Goal: Task Accomplishment & Management: Manage account settings

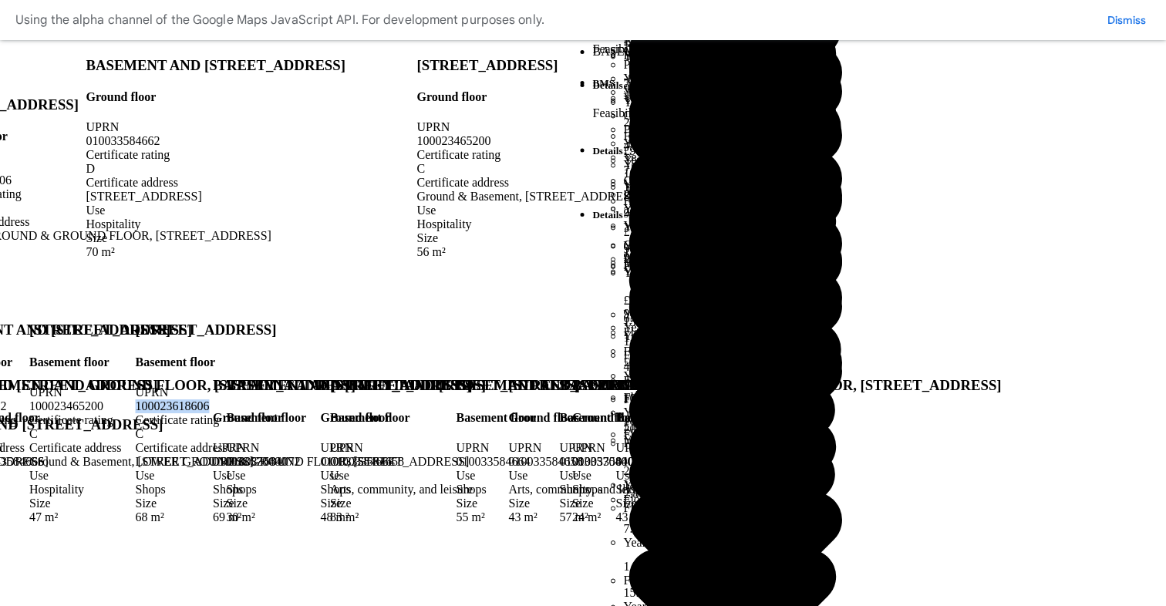
scroll to position [3834, 0]
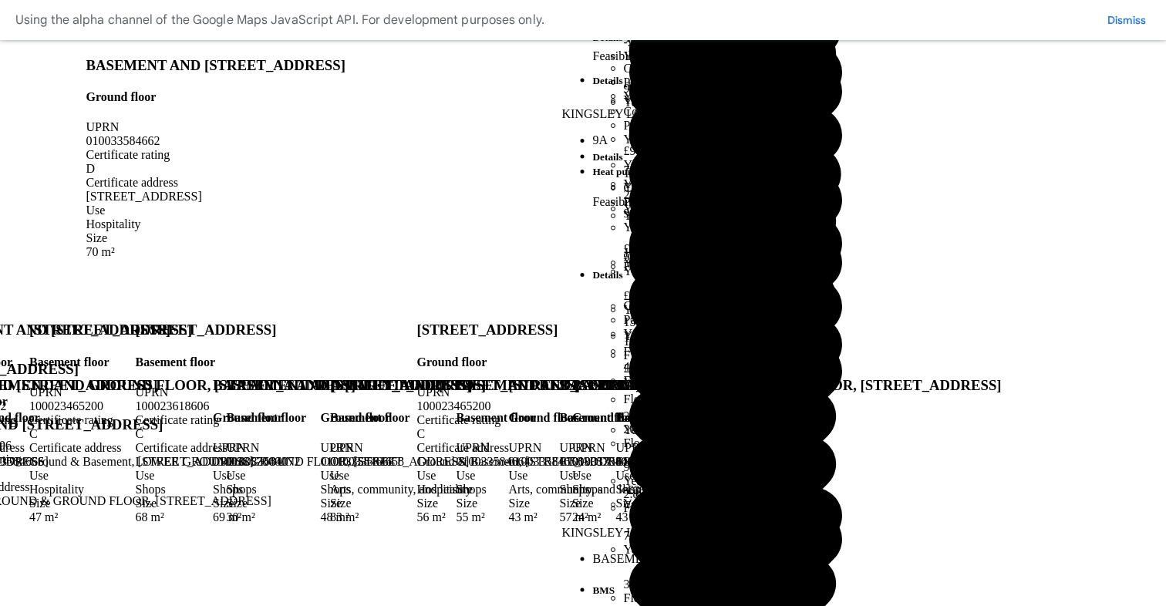
scroll to position [83, 0]
click at [0, 0] on button "Save" at bounding box center [0, 0] width 0 height 0
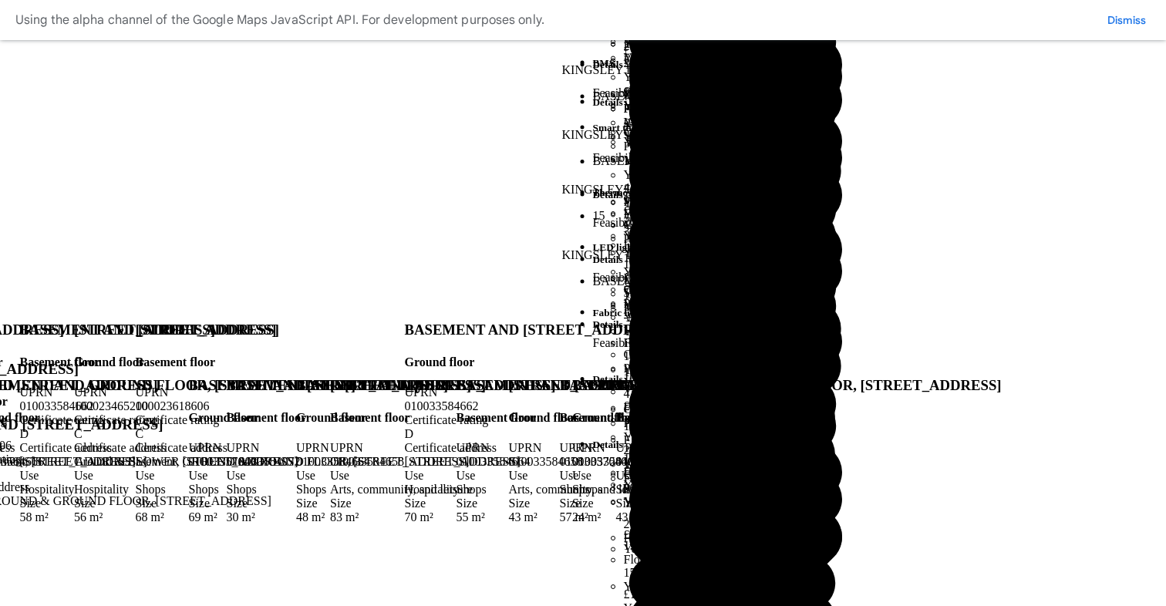
scroll to position [3871, 0]
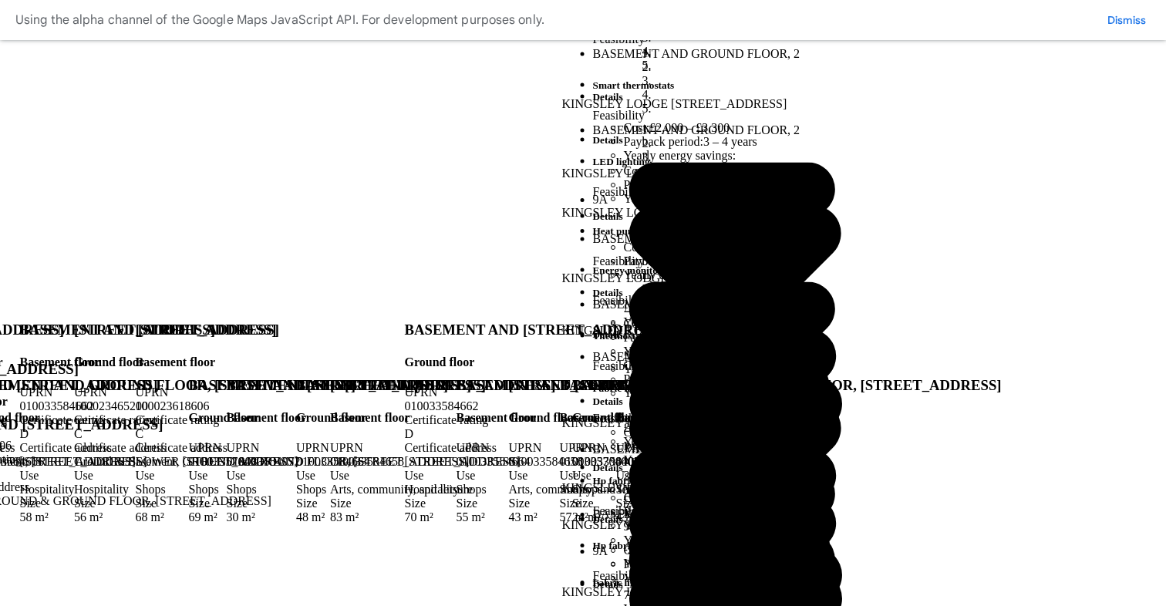
scroll to position [0, 0]
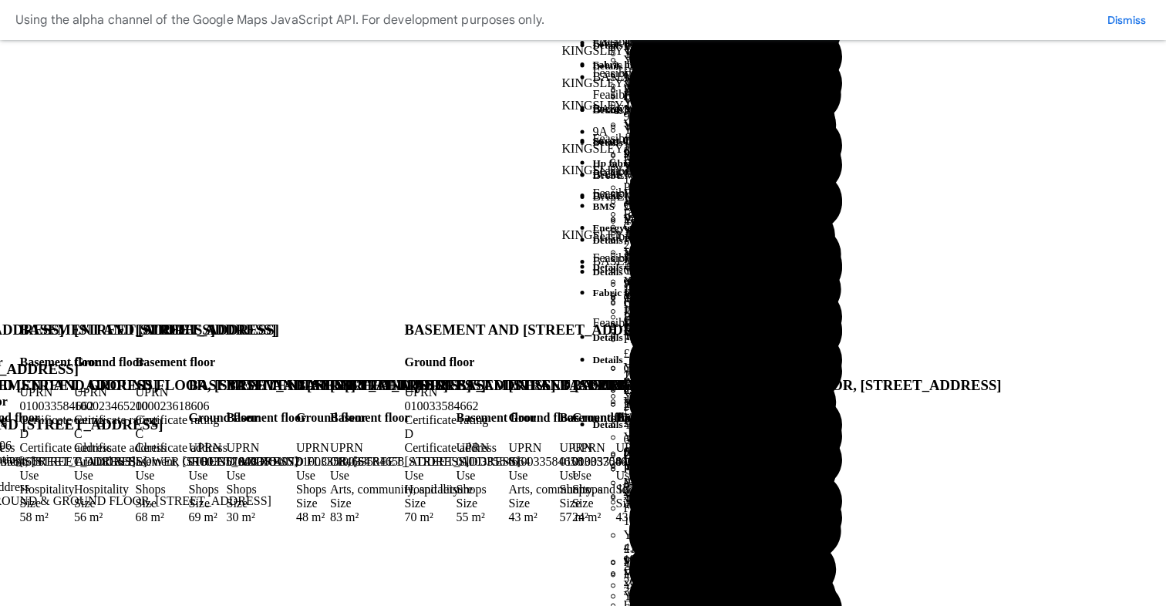
scroll to position [3871, 0]
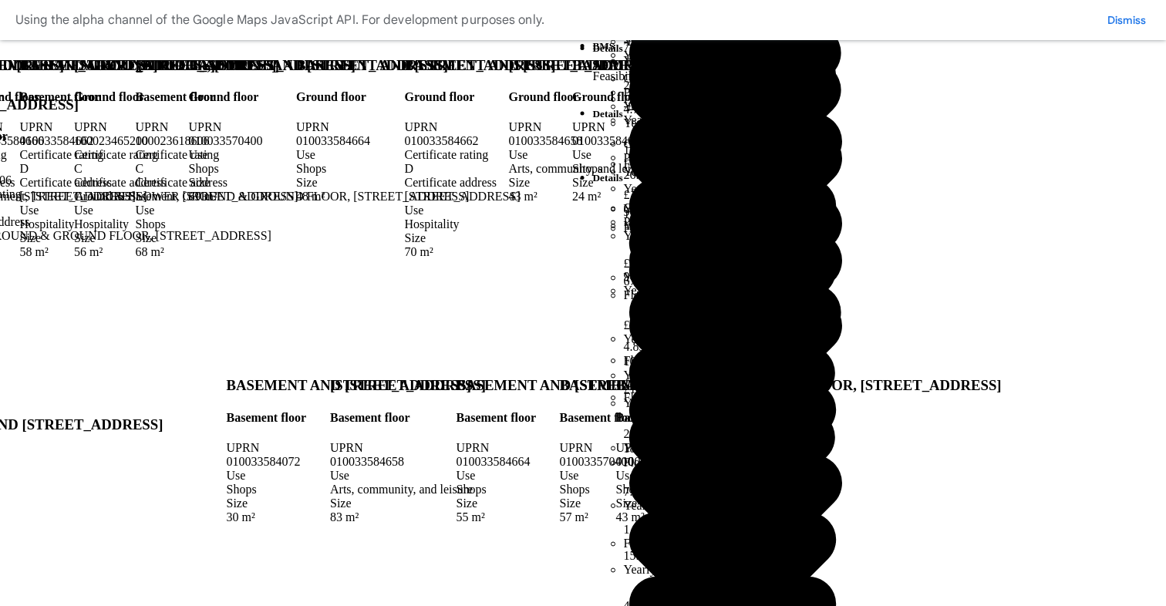
click at [448, 148] on div "010033570400" at bounding box center [318, 141] width 259 height 14
drag, startPoint x: 662, startPoint y: 276, endPoint x: 688, endPoint y: 285, distance: 27.8
click at [448, 74] on h3 "BASEMENT AND [STREET_ADDRESS]" at bounding box center [318, 65] width 259 height 17
copy h3 "27, NEW CAVENDISH STREET, LONDON, W1G 9TX"
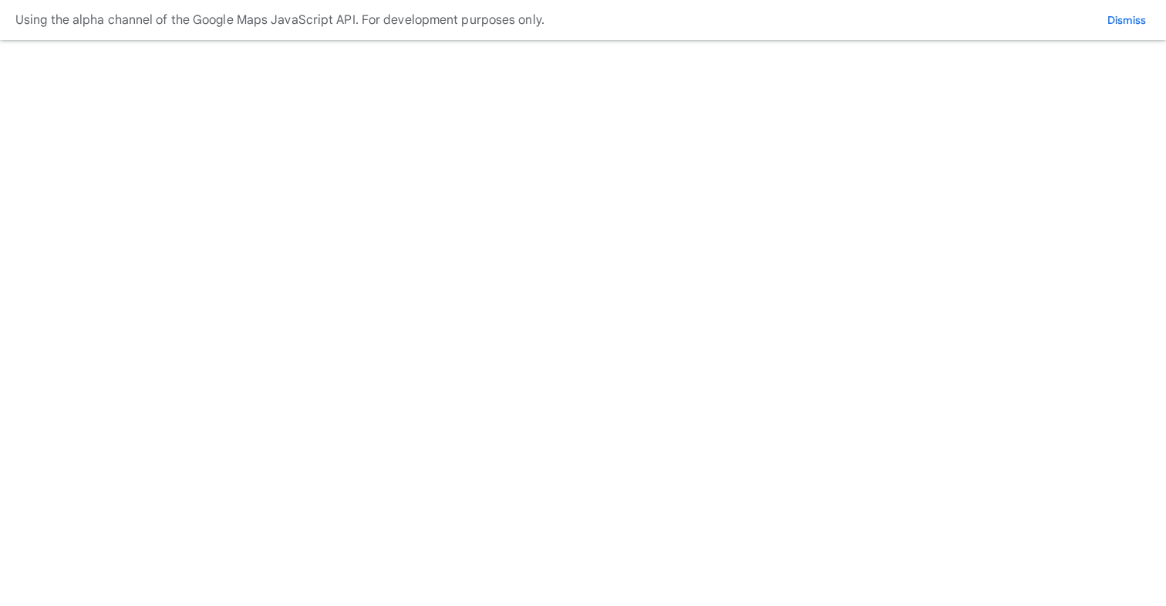
type input "**********"
select select "**********"
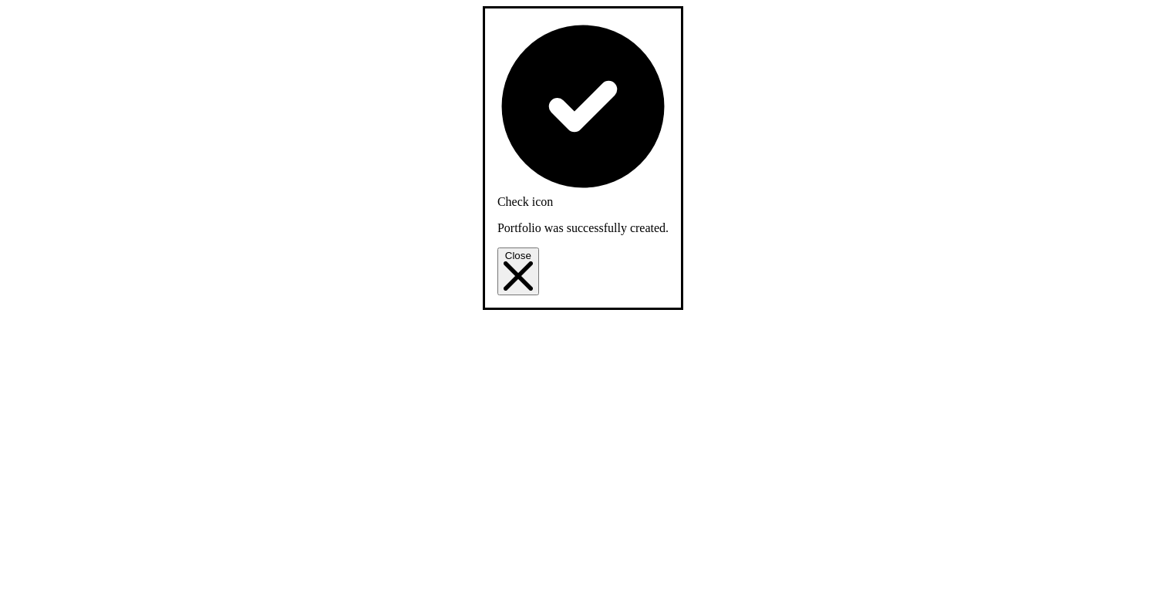
click at [533, 261] on icon "Close" at bounding box center [517, 275] width 29 height 29
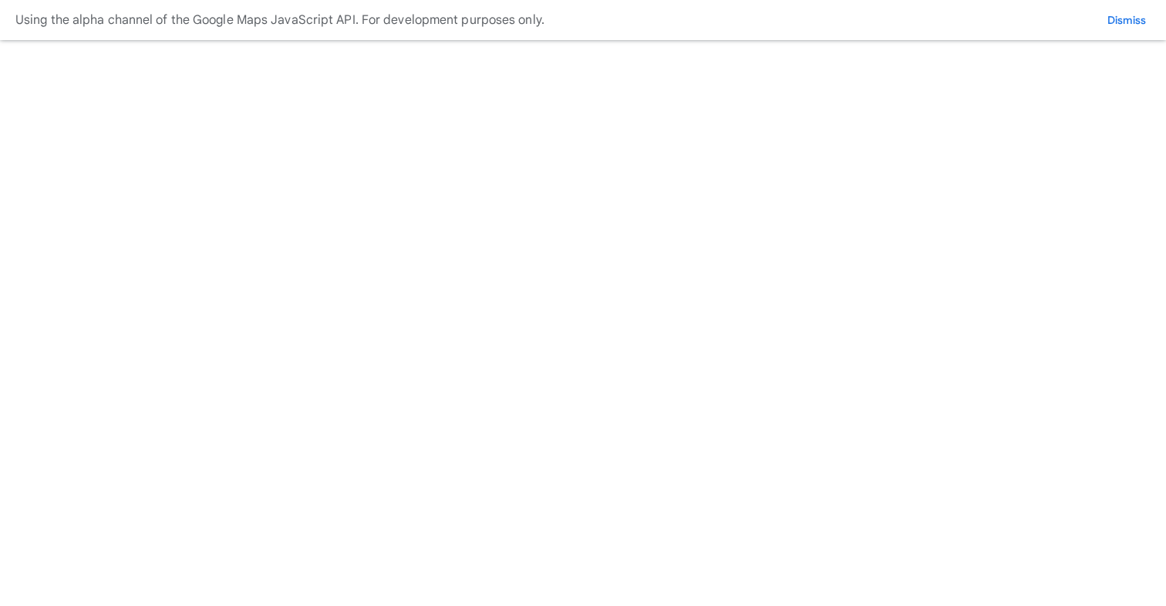
scroll to position [7, 0]
click at [0, 0] on button "PRS new property testing" at bounding box center [0, 0] width 0 height 0
drag, startPoint x: 883, startPoint y: 22, endPoint x: 869, endPoint y: 32, distance: 17.6
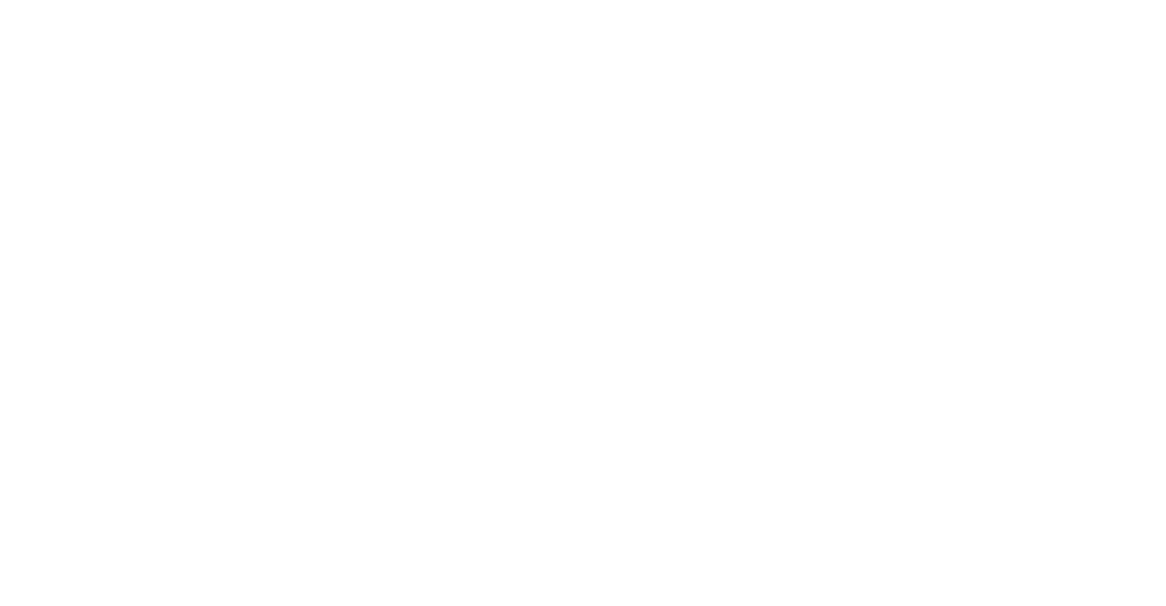
paste input "**********"
type input "**********"
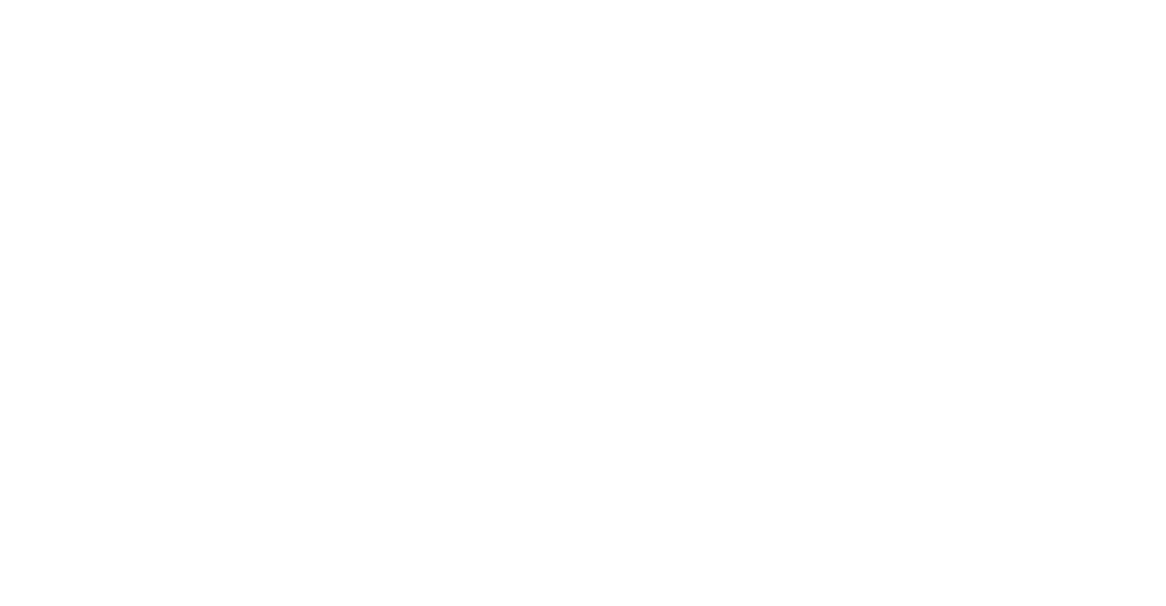
paste input "*******"
type input "*******"
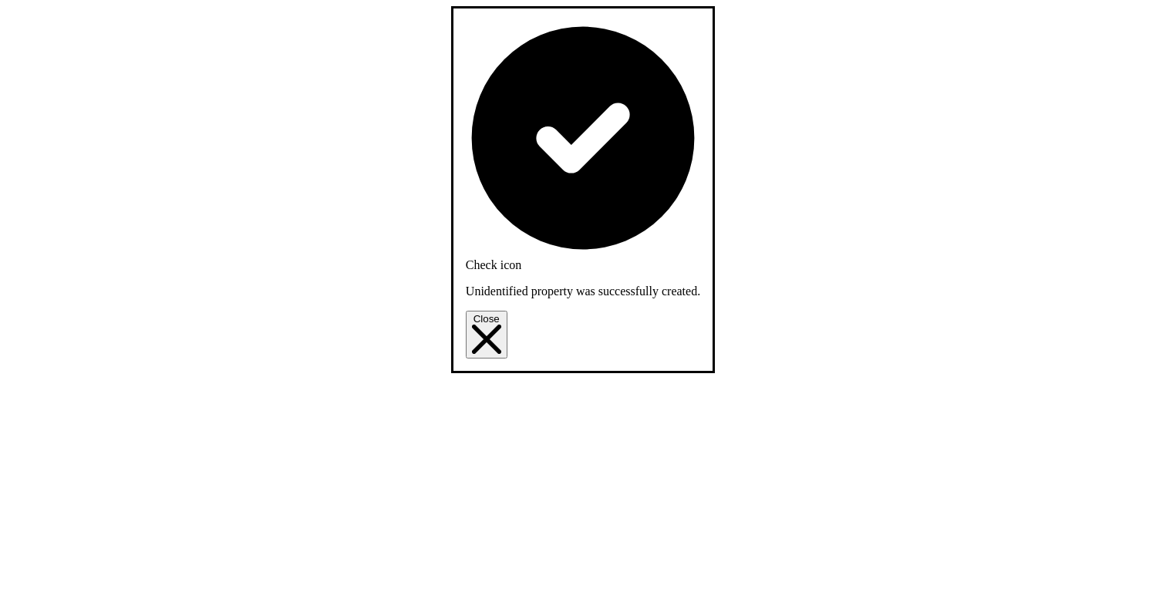
drag, startPoint x: 894, startPoint y: 299, endPoint x: 878, endPoint y: 93, distance: 206.4
click at [507, 311] on button "Close" at bounding box center [487, 335] width 42 height 48
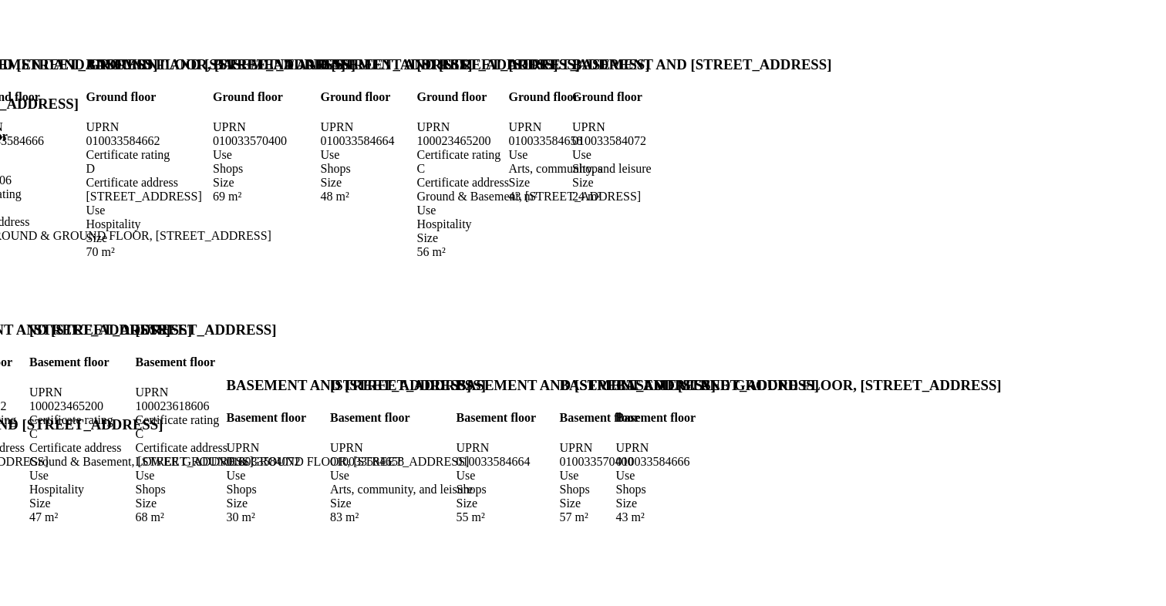
scroll to position [530, 0]
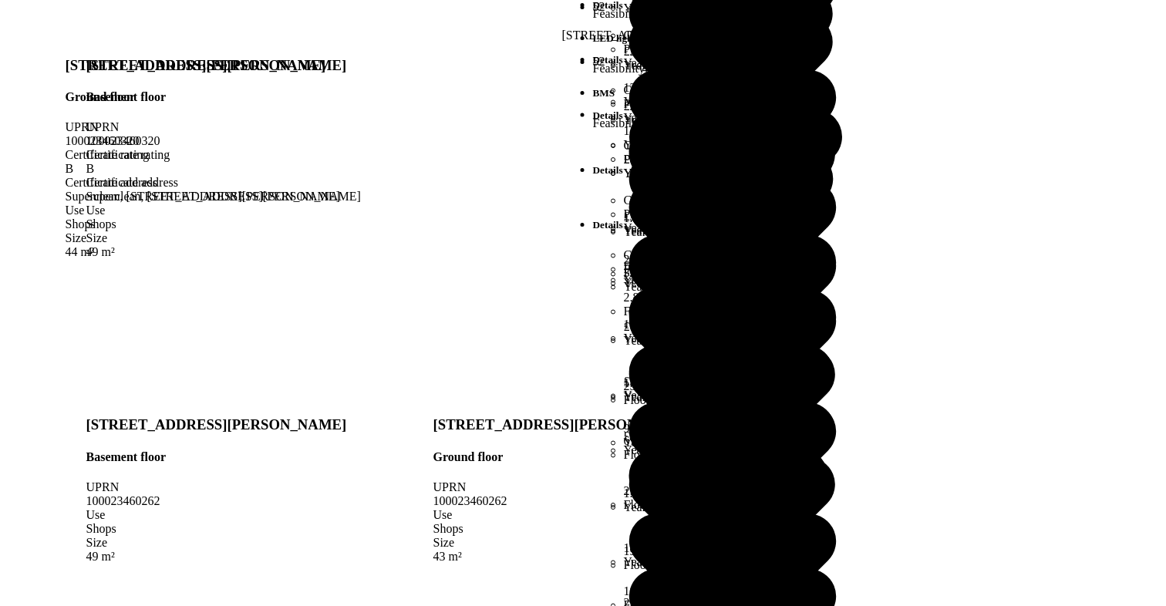
scroll to position [1225, 0]
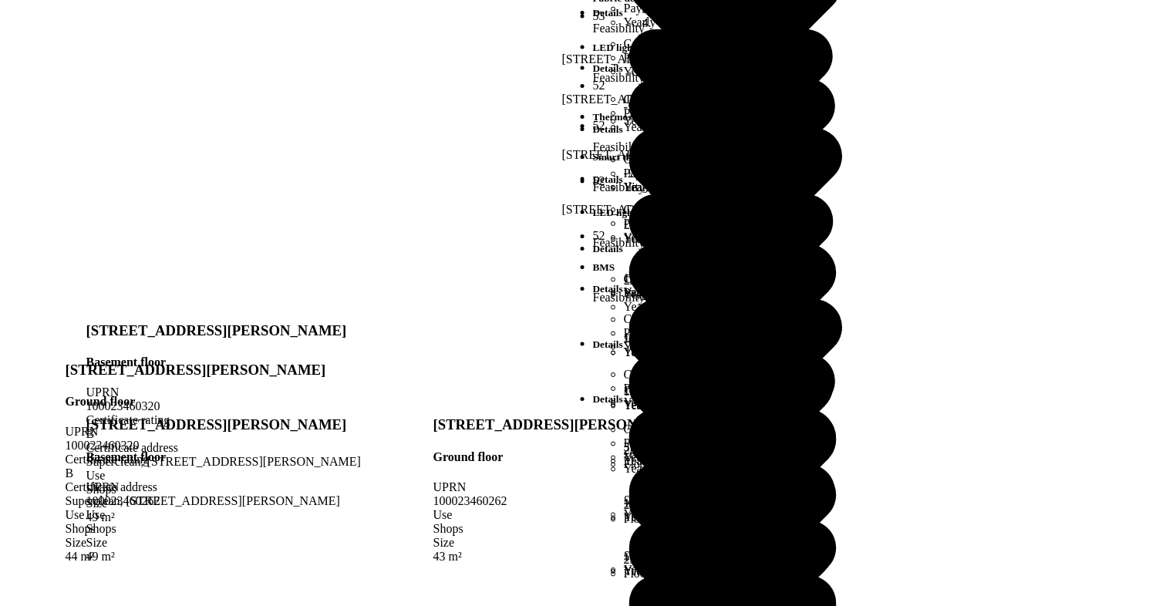
scroll to position [0, 0]
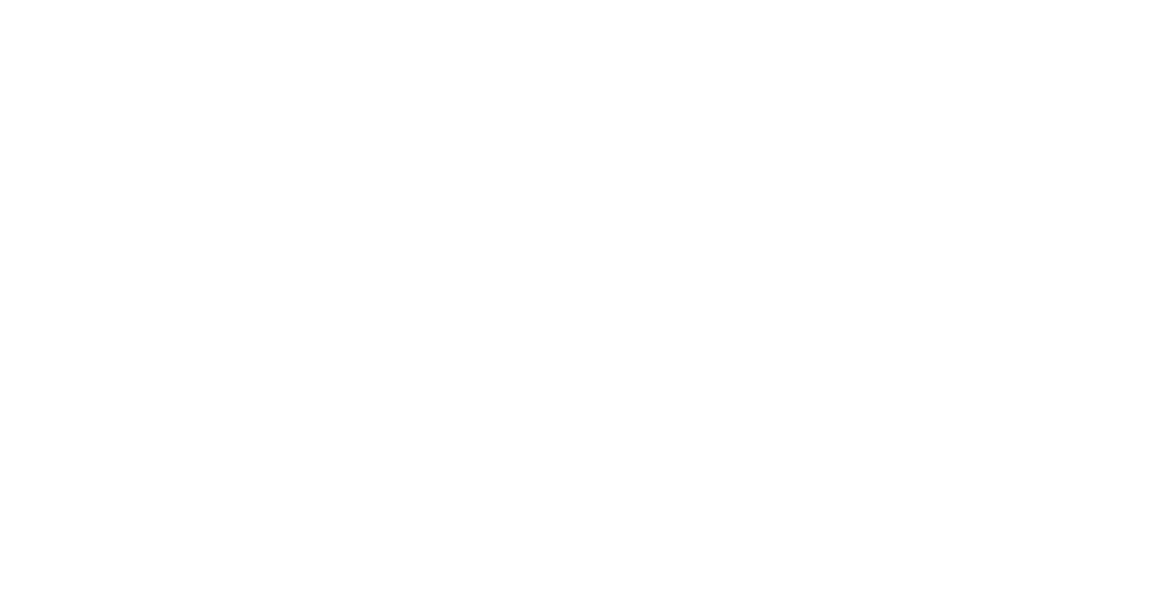
drag, startPoint x: 481, startPoint y: 530, endPoint x: 456, endPoint y: 517, distance: 28.6
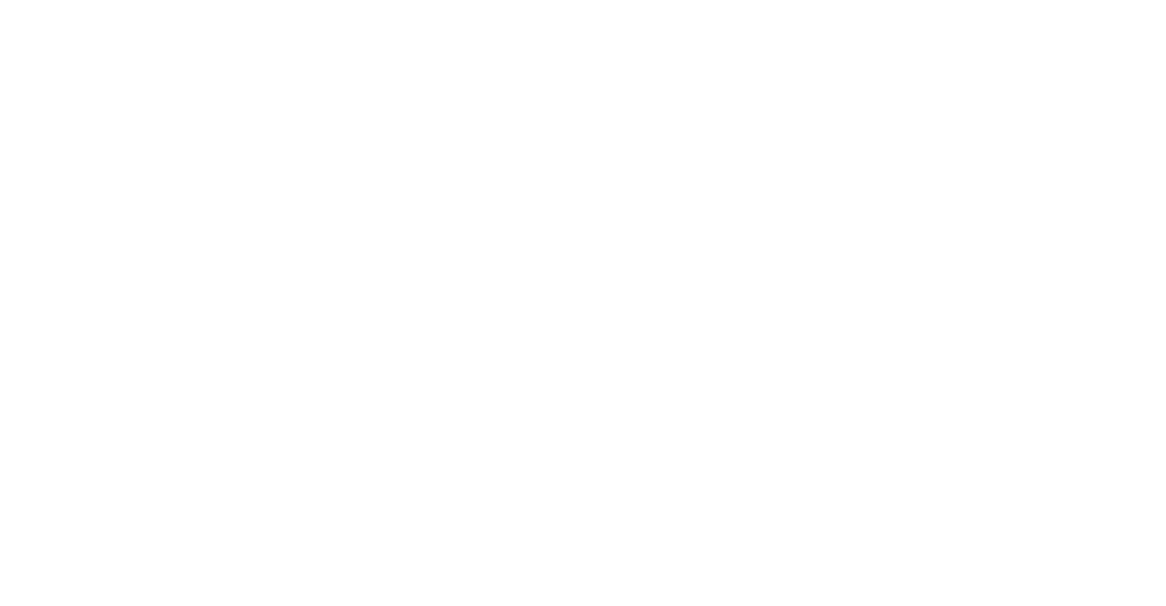
scroll to position [1173, 0]
drag, startPoint x: 667, startPoint y: 426, endPoint x: 678, endPoint y: 426, distance: 10.8
type input "****"
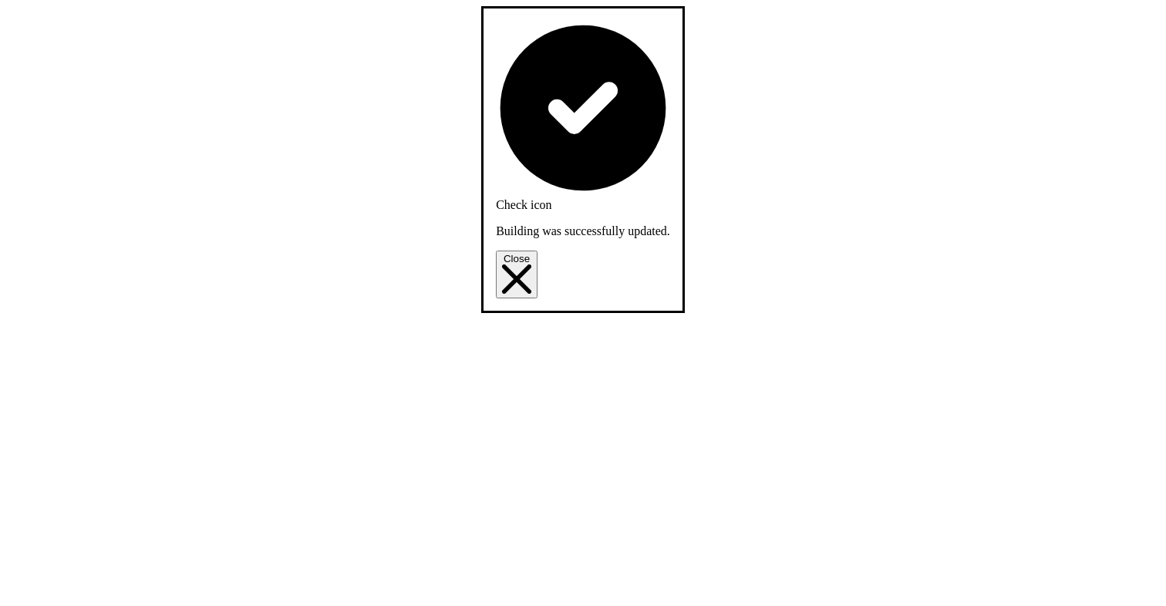
drag, startPoint x: 687, startPoint y: 25, endPoint x: 608, endPoint y: 42, distance: 81.0
click at [537, 251] on button "Close" at bounding box center [517, 275] width 42 height 48
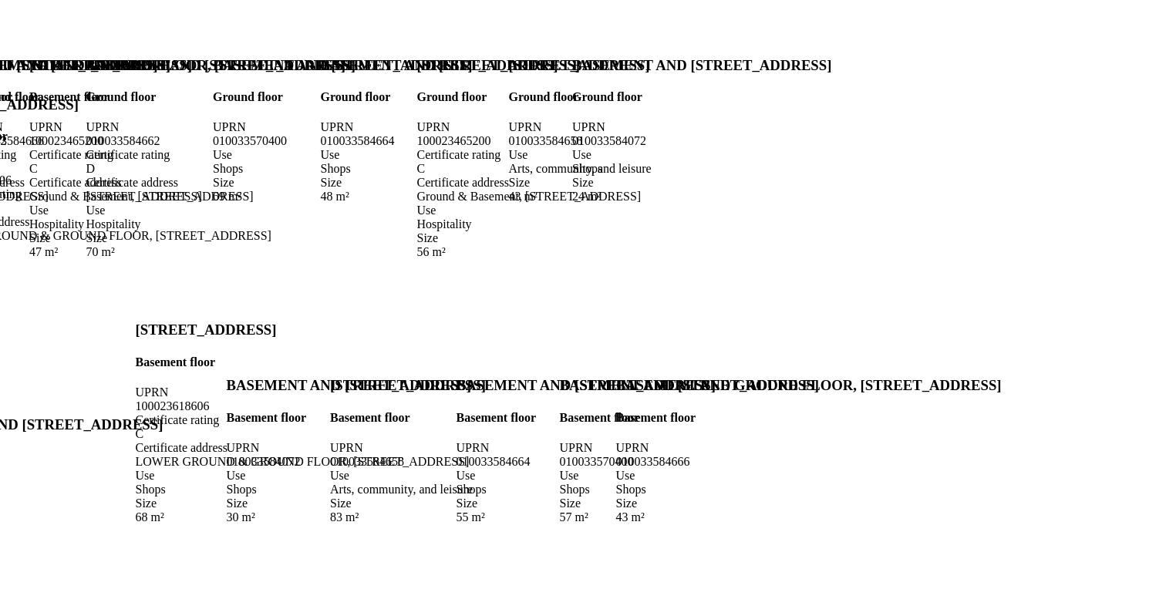
scroll to position [530, 0]
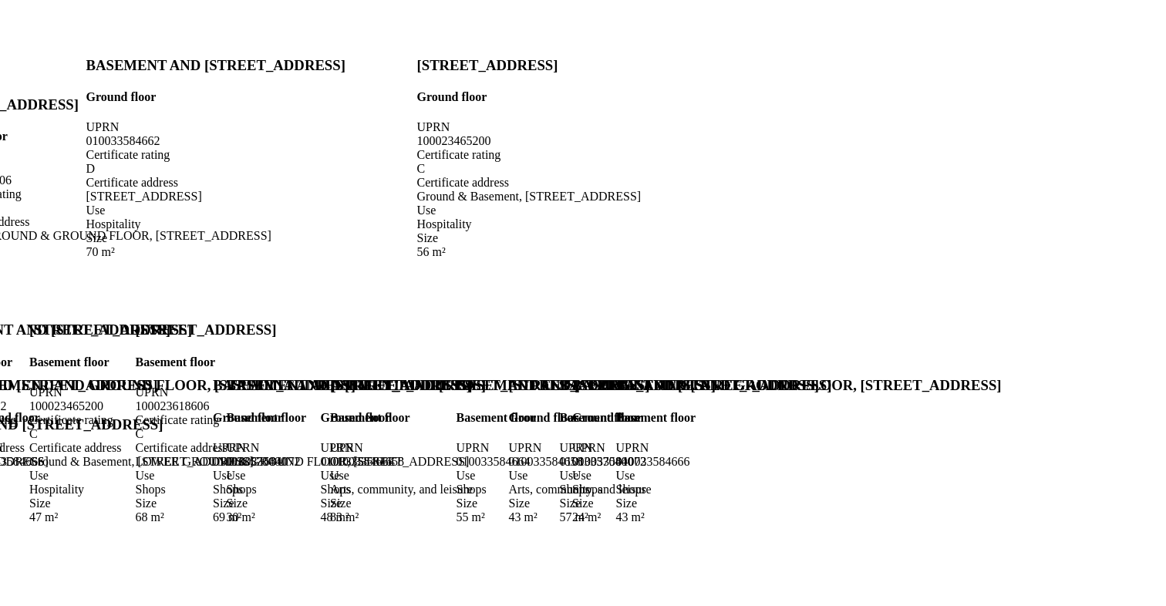
drag, startPoint x: 941, startPoint y: 480, endPoint x: 941, endPoint y: 521, distance: 41.6
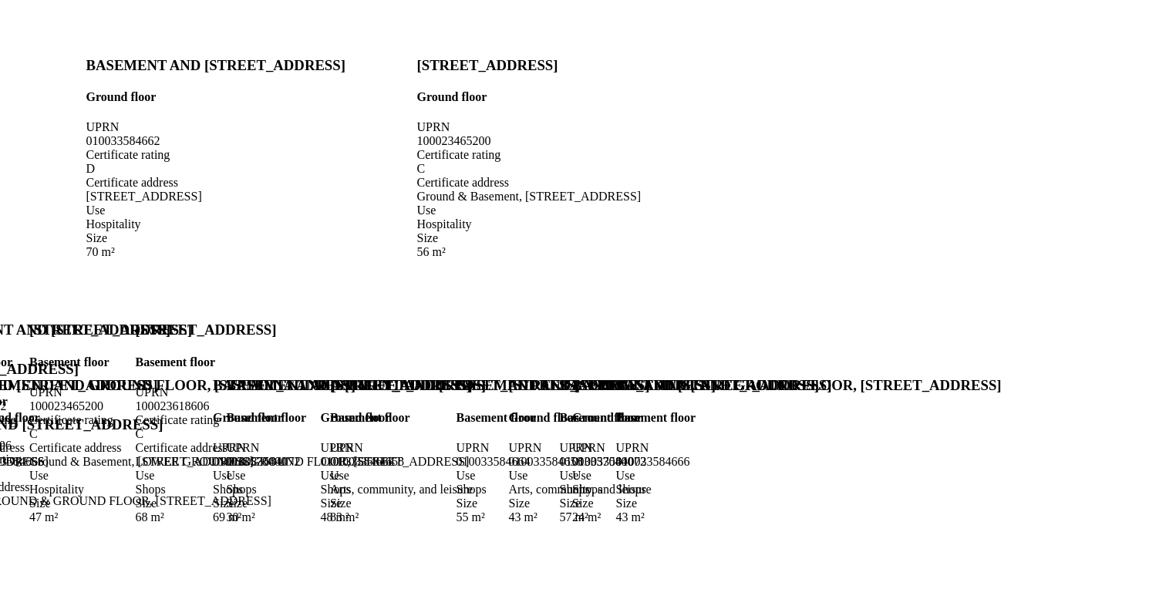
scroll to position [208, 0]
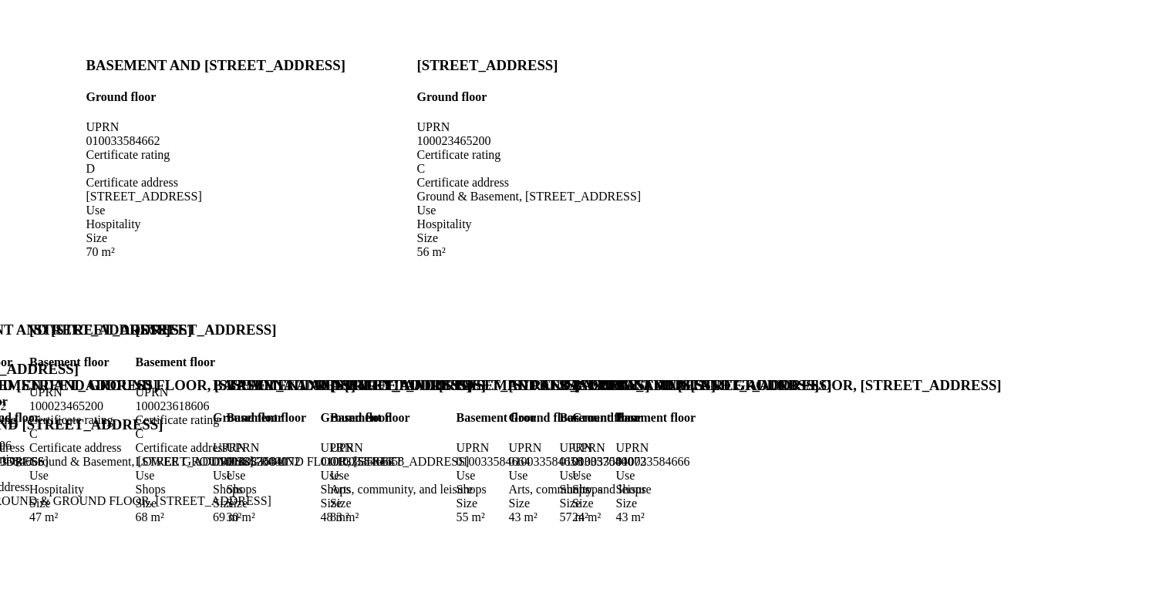
scroll to position [449, 0]
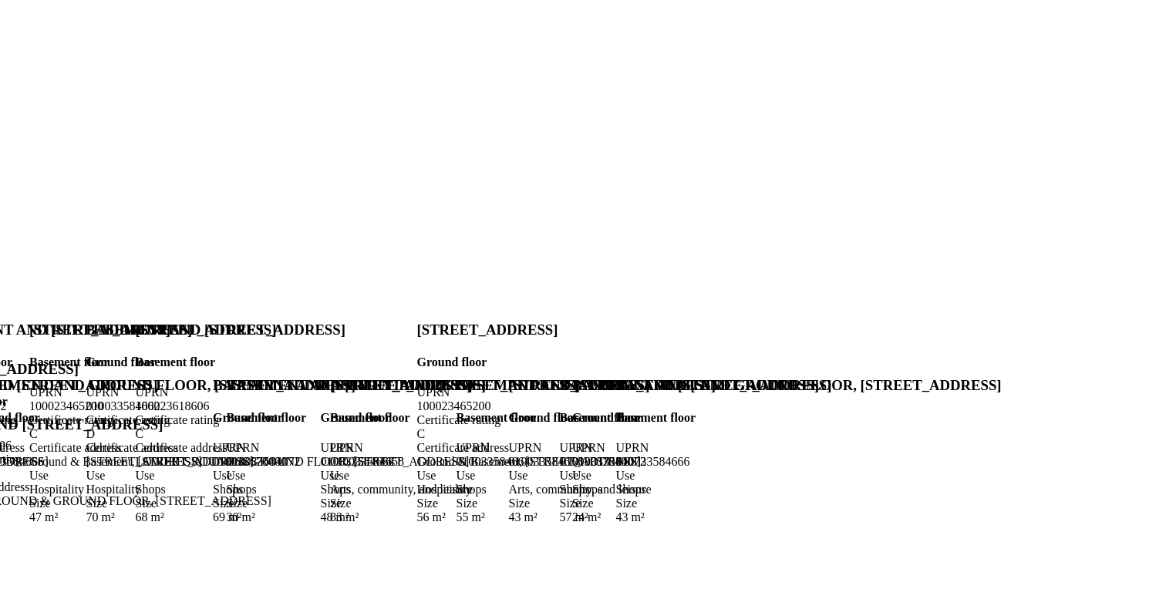
scroll to position [387, 0]
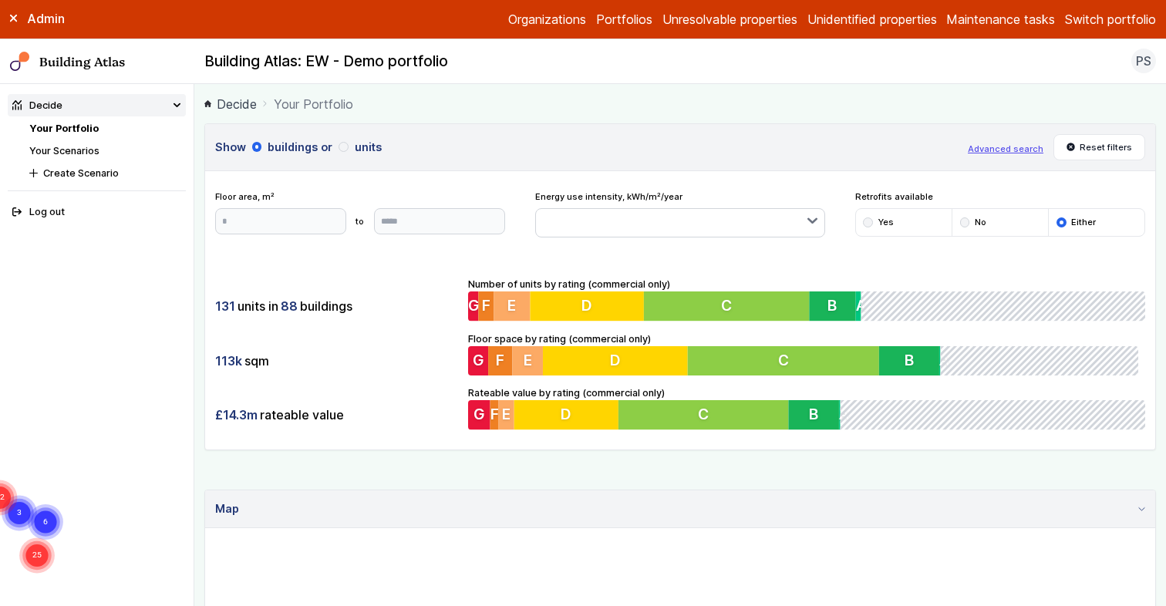
click at [199, 459] on main "Decide Your Portfolio Show buildings or units Advanced search Reset filters Flo…" at bounding box center [679, 345] width 971 height 522
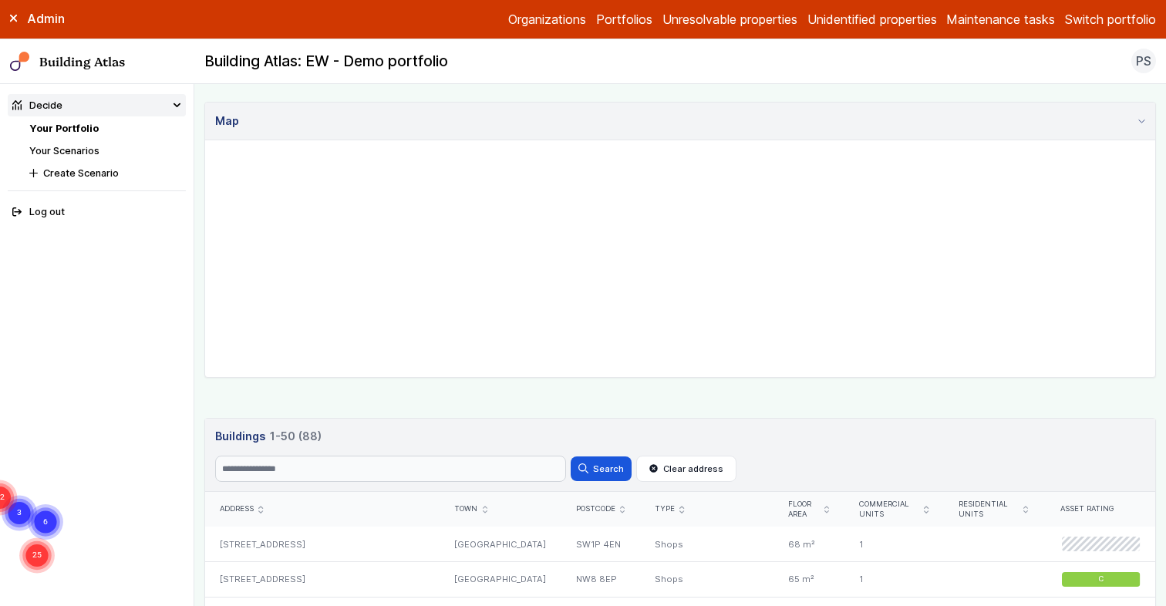
scroll to position [321, 0]
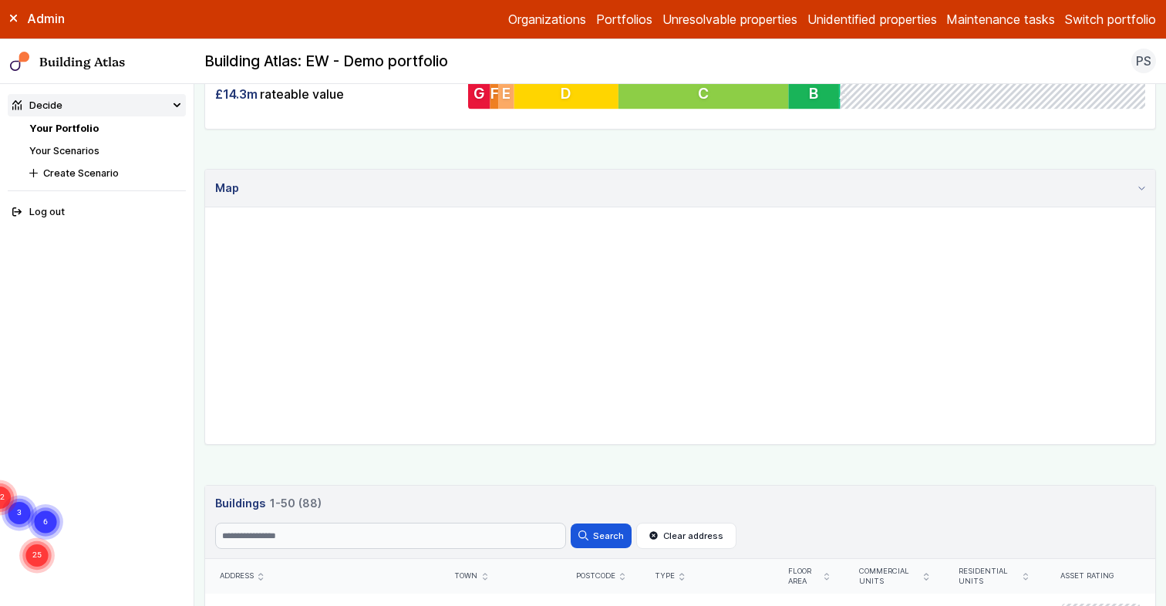
click at [245, 520] on header "Buildings 1-50 (88) Search Search Clear address" at bounding box center [680, 523] width 950 height 74
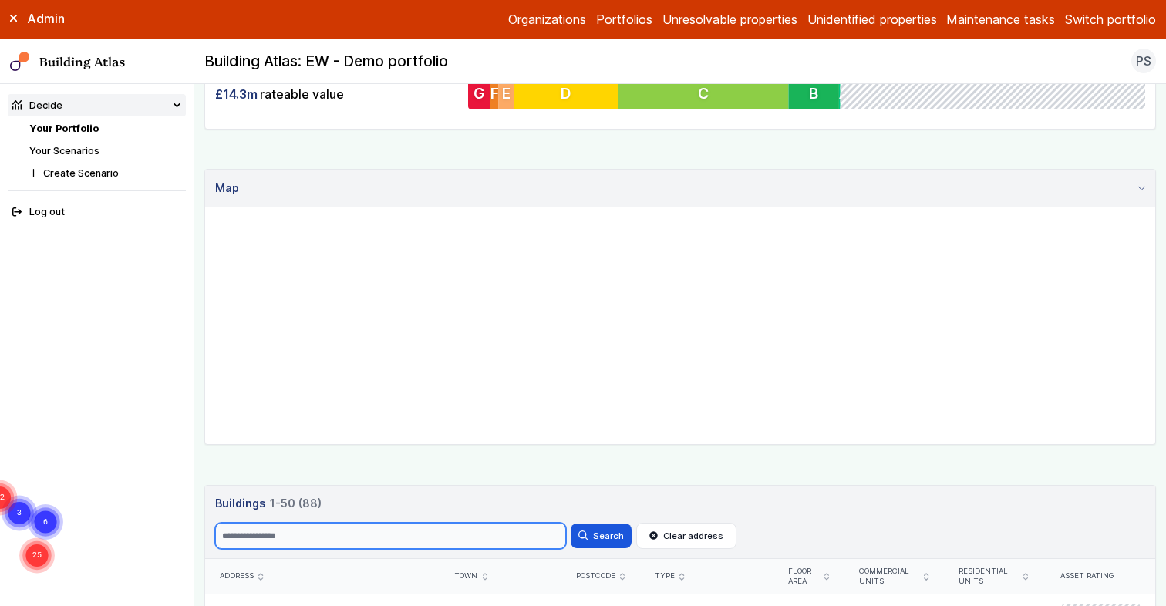
click at [251, 527] on input "Search" at bounding box center [390, 536] width 351 height 26
type input "********"
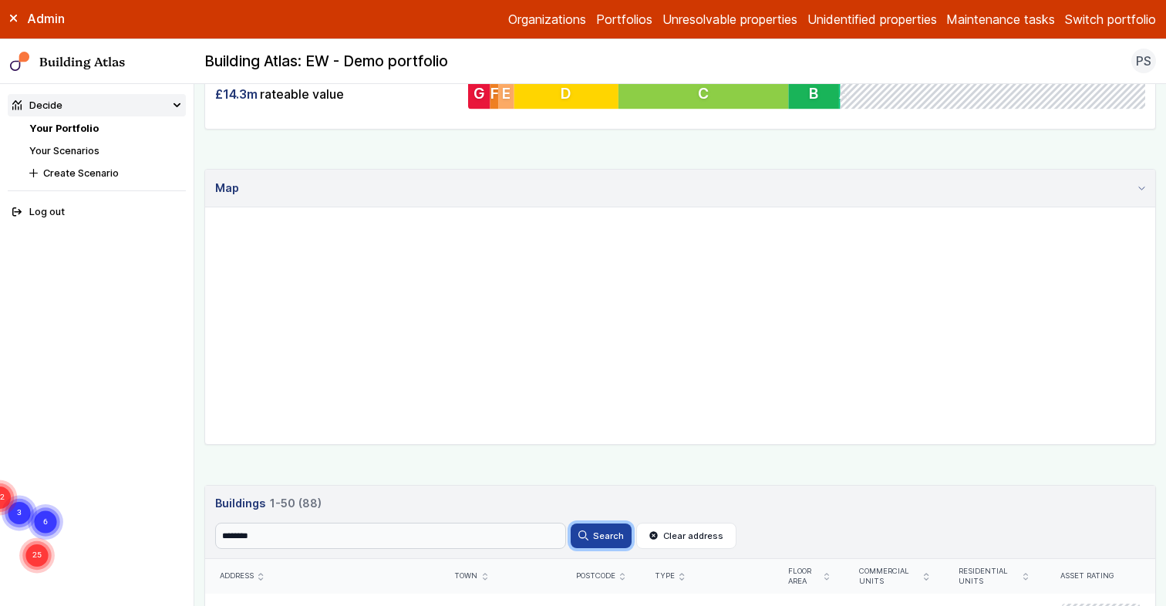
click at [588, 535] on icon "submit" at bounding box center [583, 535] width 10 height 10
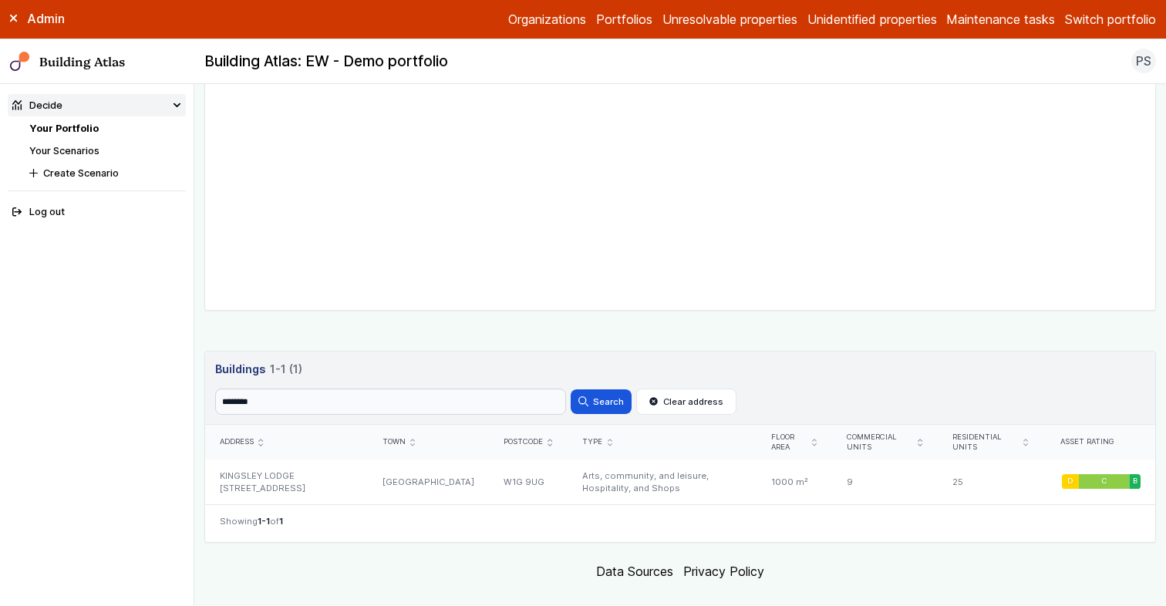
scroll to position [479, 0]
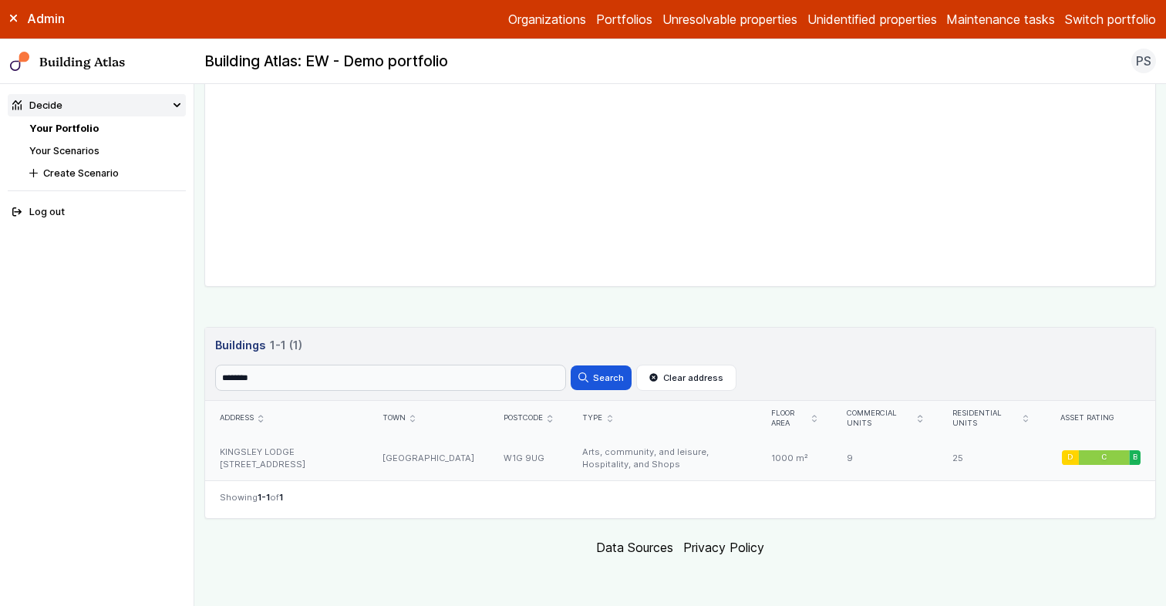
click at [250, 456] on div "KINGSLEY LODGE 13, NEW CAVENDISH STREET" at bounding box center [286, 458] width 163 height 45
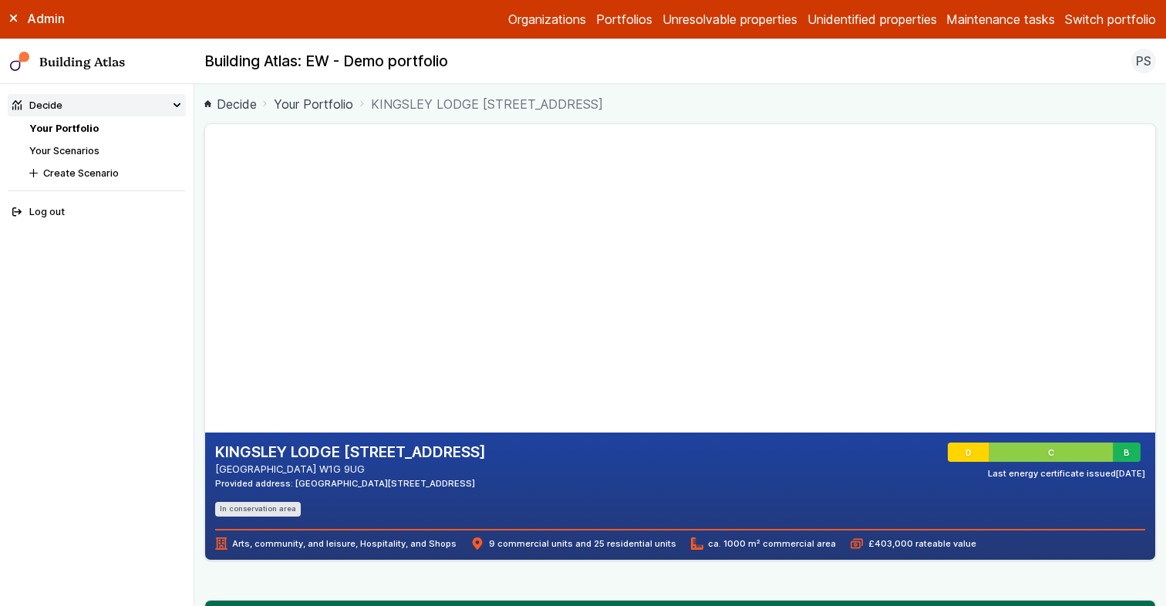
click at [199, 520] on main "Decide Your Portfolio KINGSLEY LODGE 13, NEW CAVENDISH STREET KINGSLEY LODGE 13…" at bounding box center [679, 345] width 971 height 522
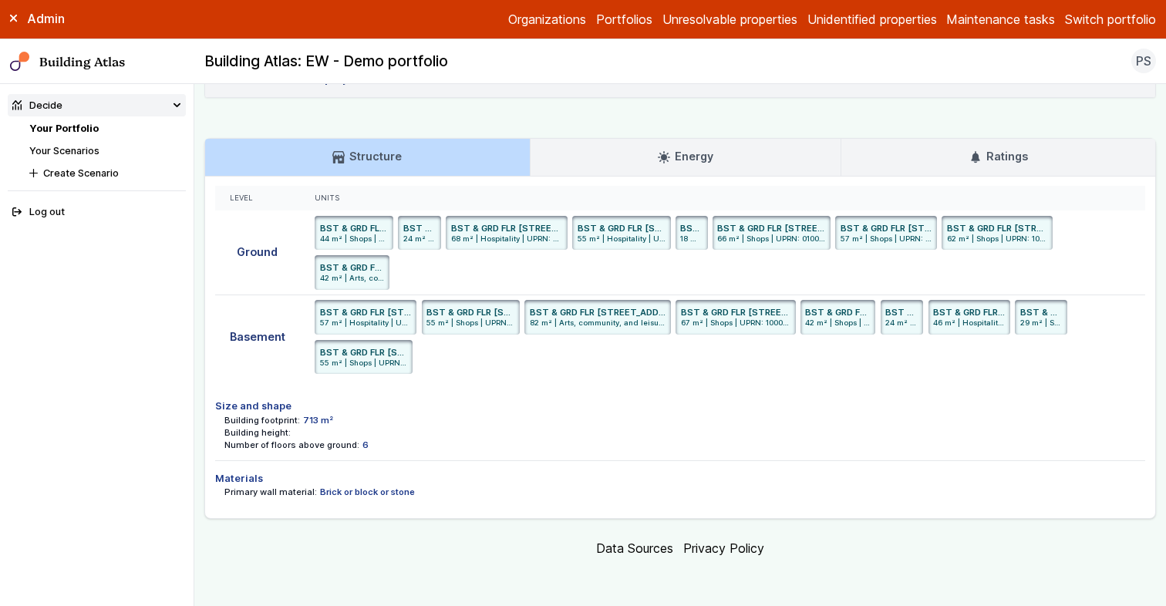
scroll to position [3998, 0]
click at [809, 153] on link "Energy" at bounding box center [685, 157] width 311 height 37
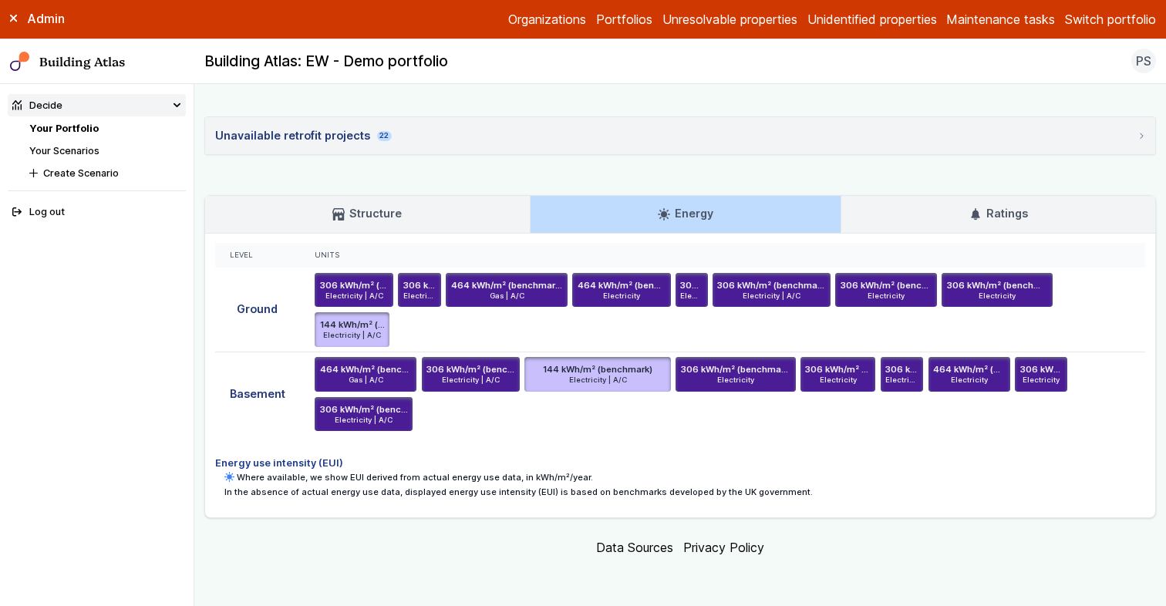
click at [877, 226] on link "Ratings" at bounding box center [998, 214] width 314 height 37
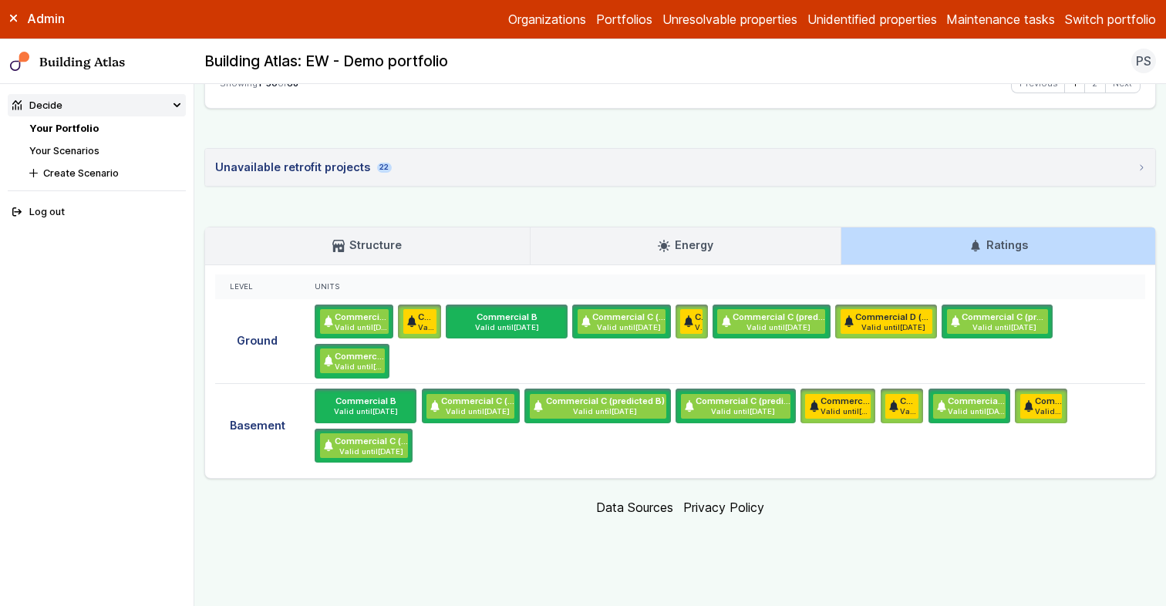
click at [1102, 500] on footer "Data Sources Privacy Policy" at bounding box center [679, 507] width 951 height 39
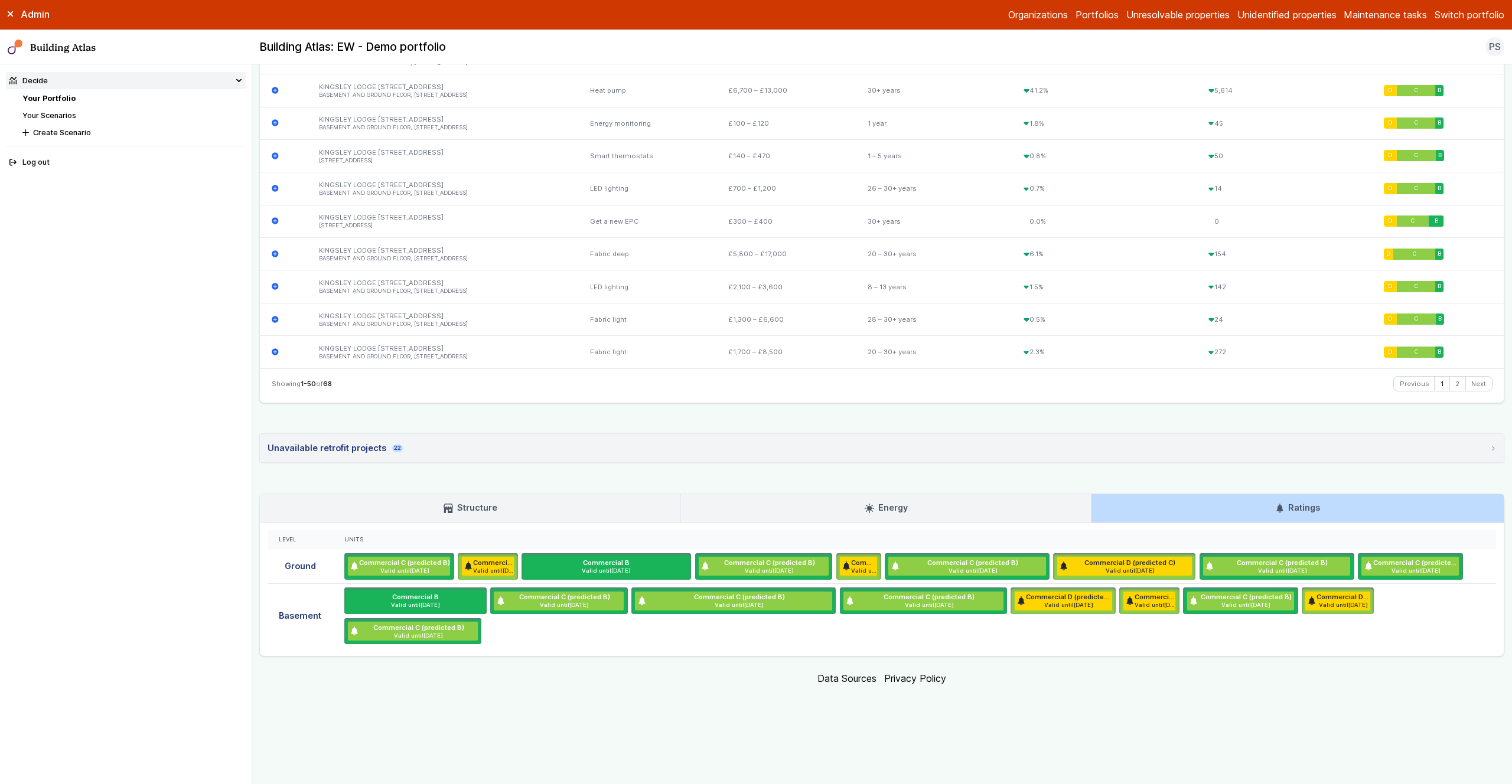
scroll to position [1951, 0]
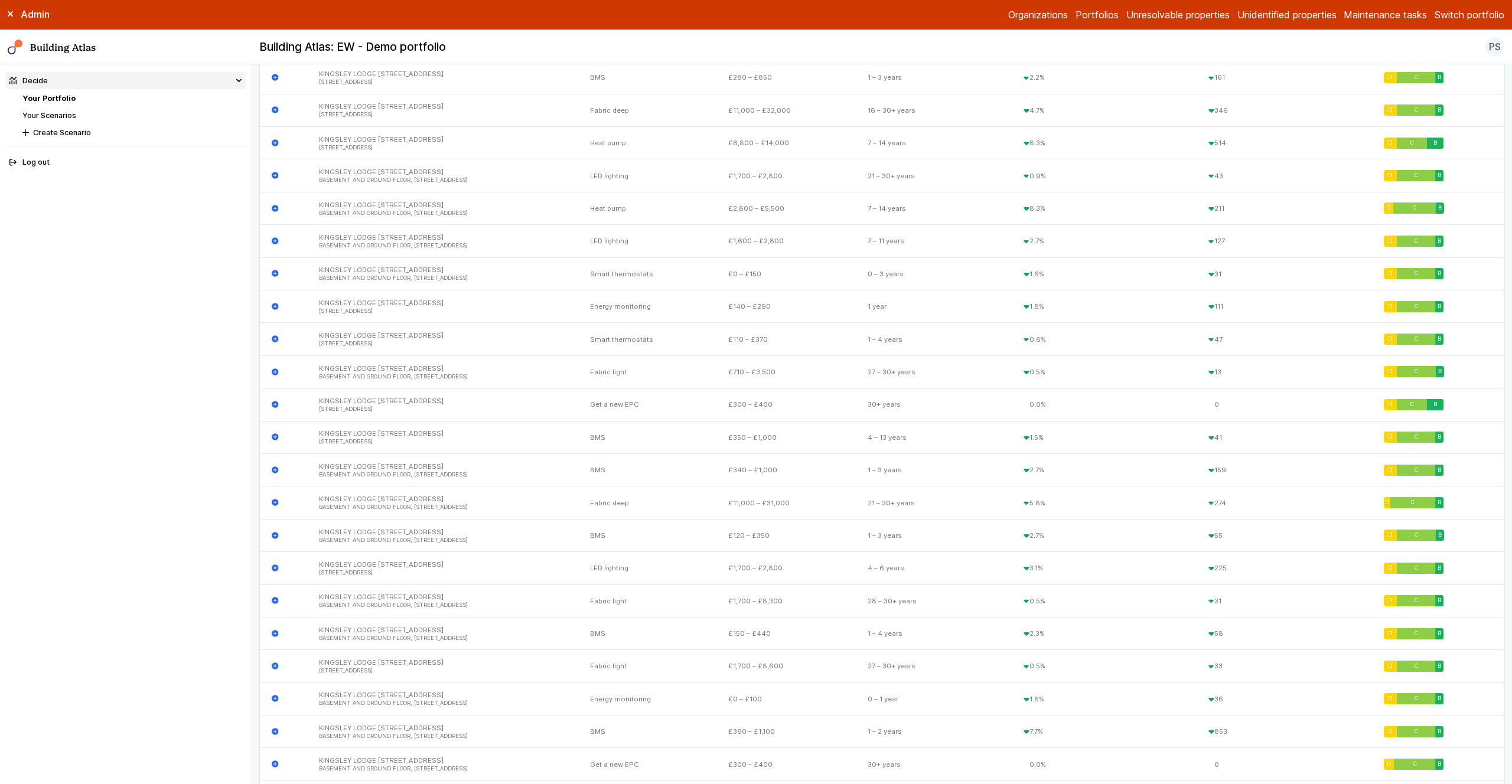
scroll to position [686, 0]
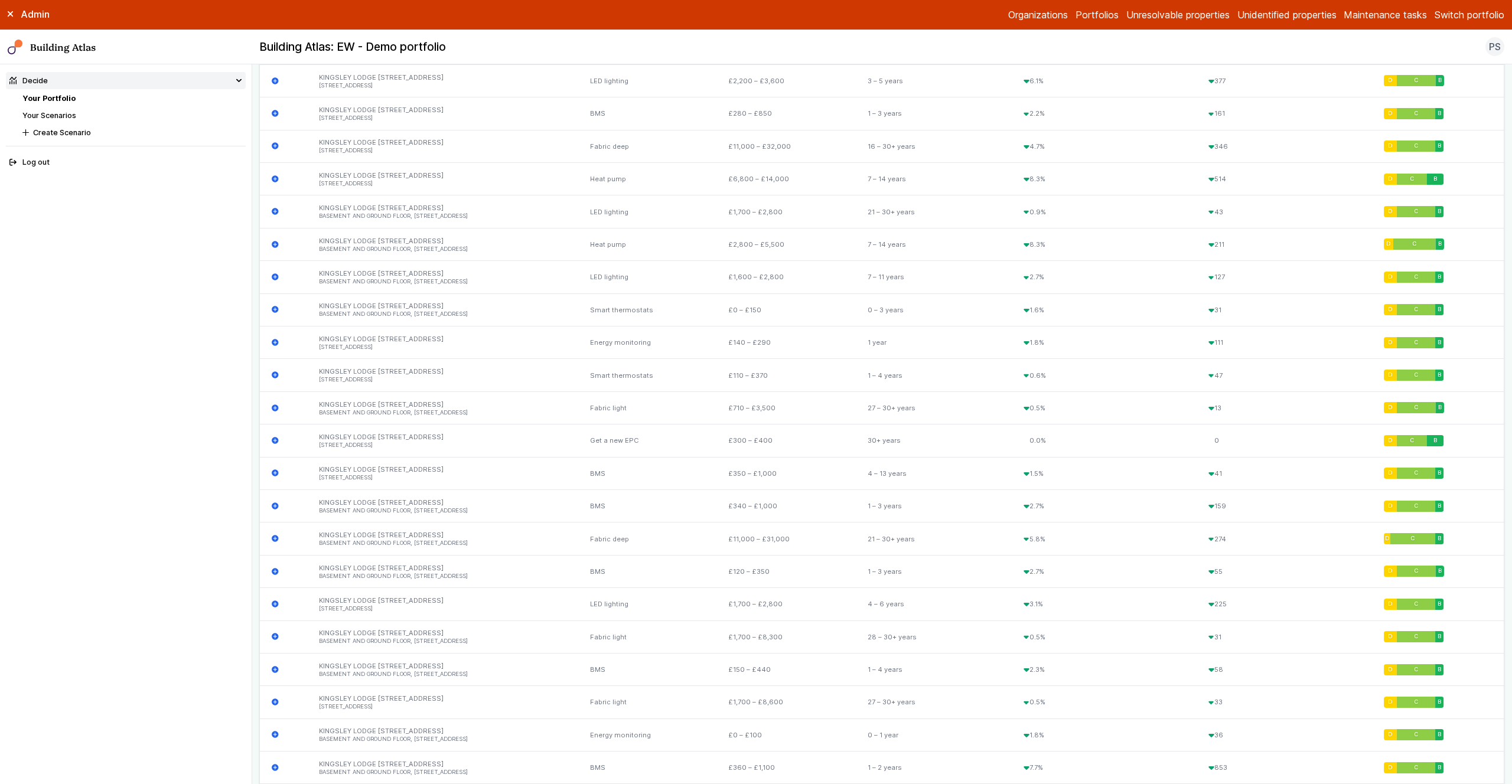
click at [58, 97] on link "Your Portfolio" at bounding box center [48, 99] width 53 height 9
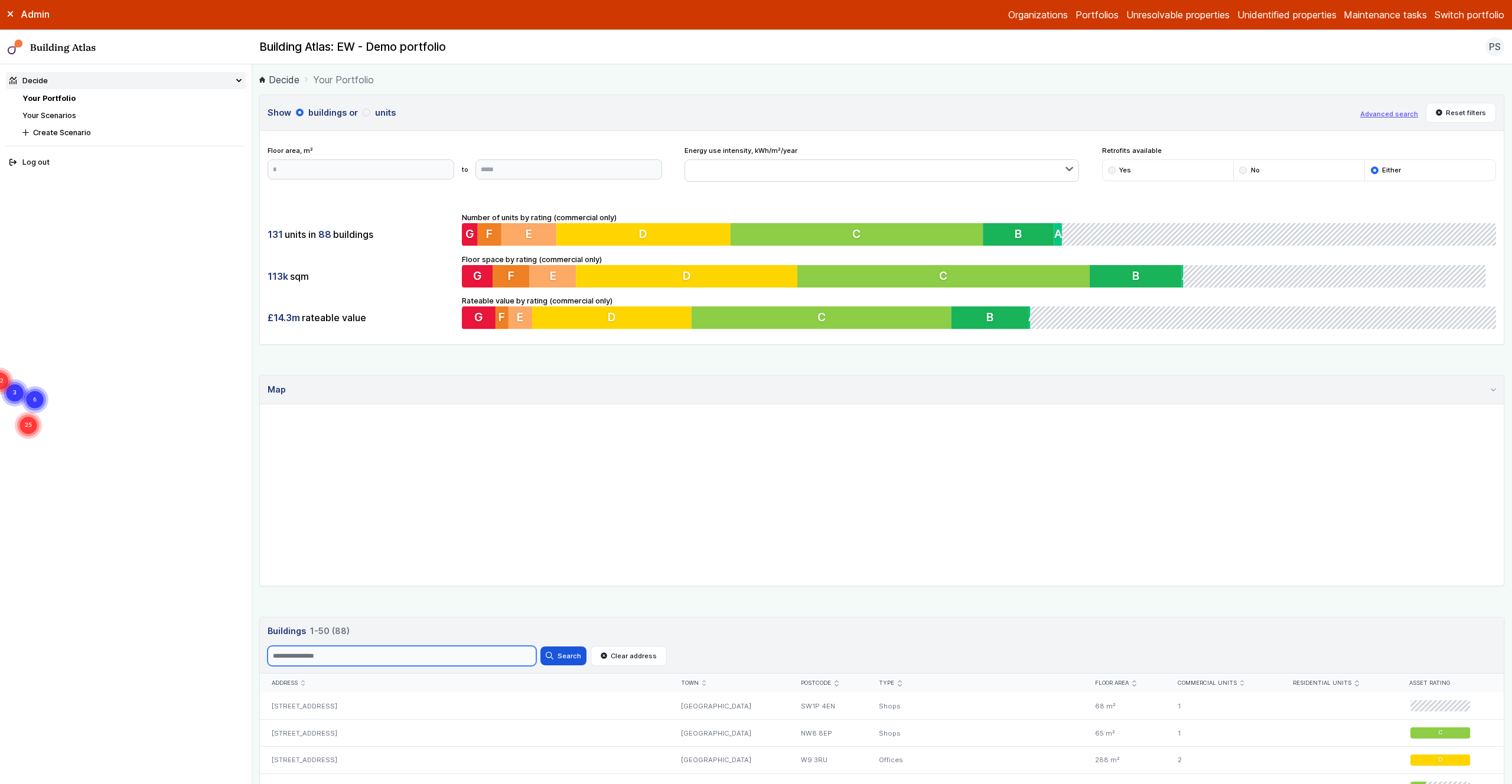
click at [309, 463] on input "Search" at bounding box center [401, 655] width 269 height 20
paste input "********"
type input "********"
click at [571, 463] on button "Search" at bounding box center [563, 655] width 46 height 19
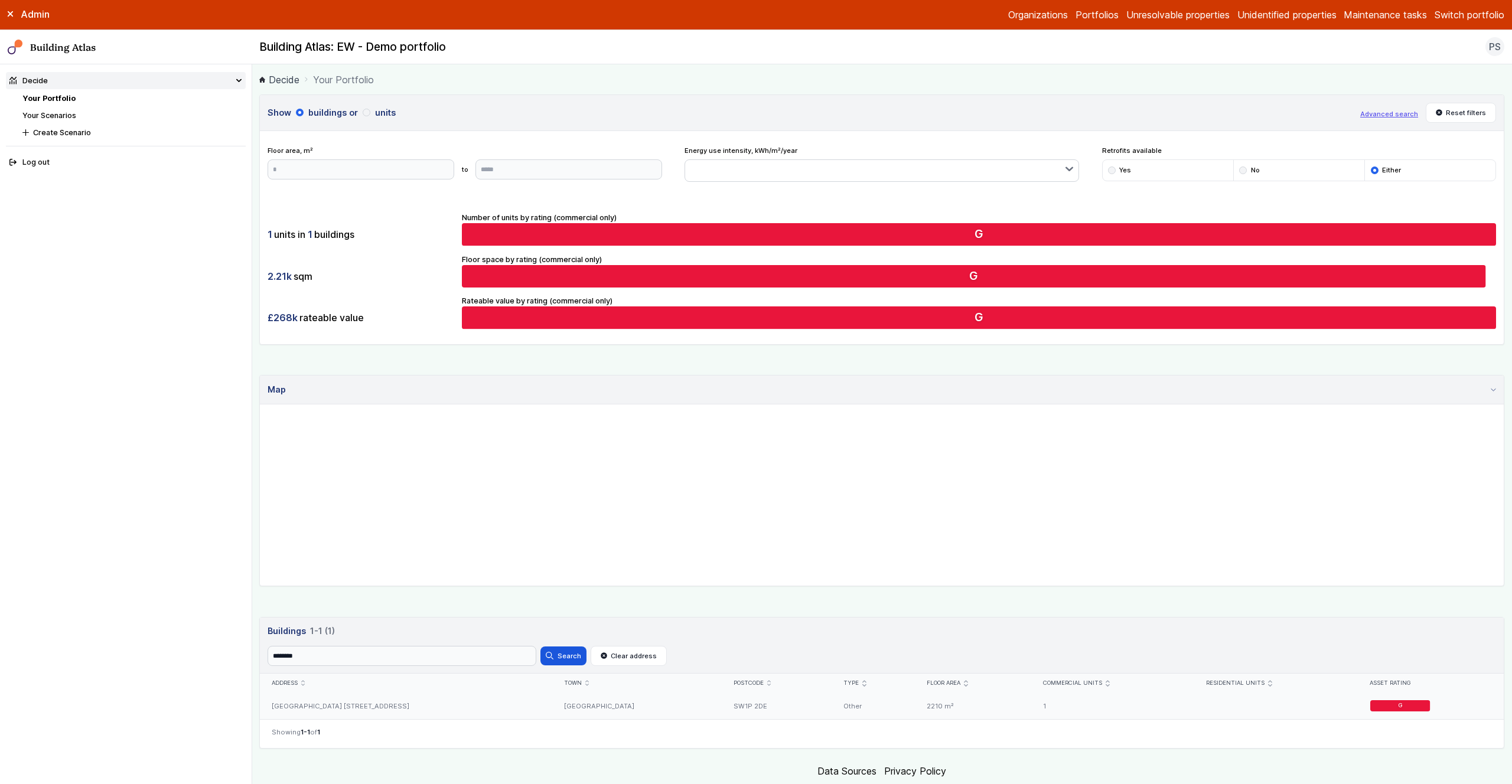
click at [406, 463] on div "[GEOGRAPHIC_DATA] [STREET_ADDRESS]" at bounding box center [406, 705] width 293 height 27
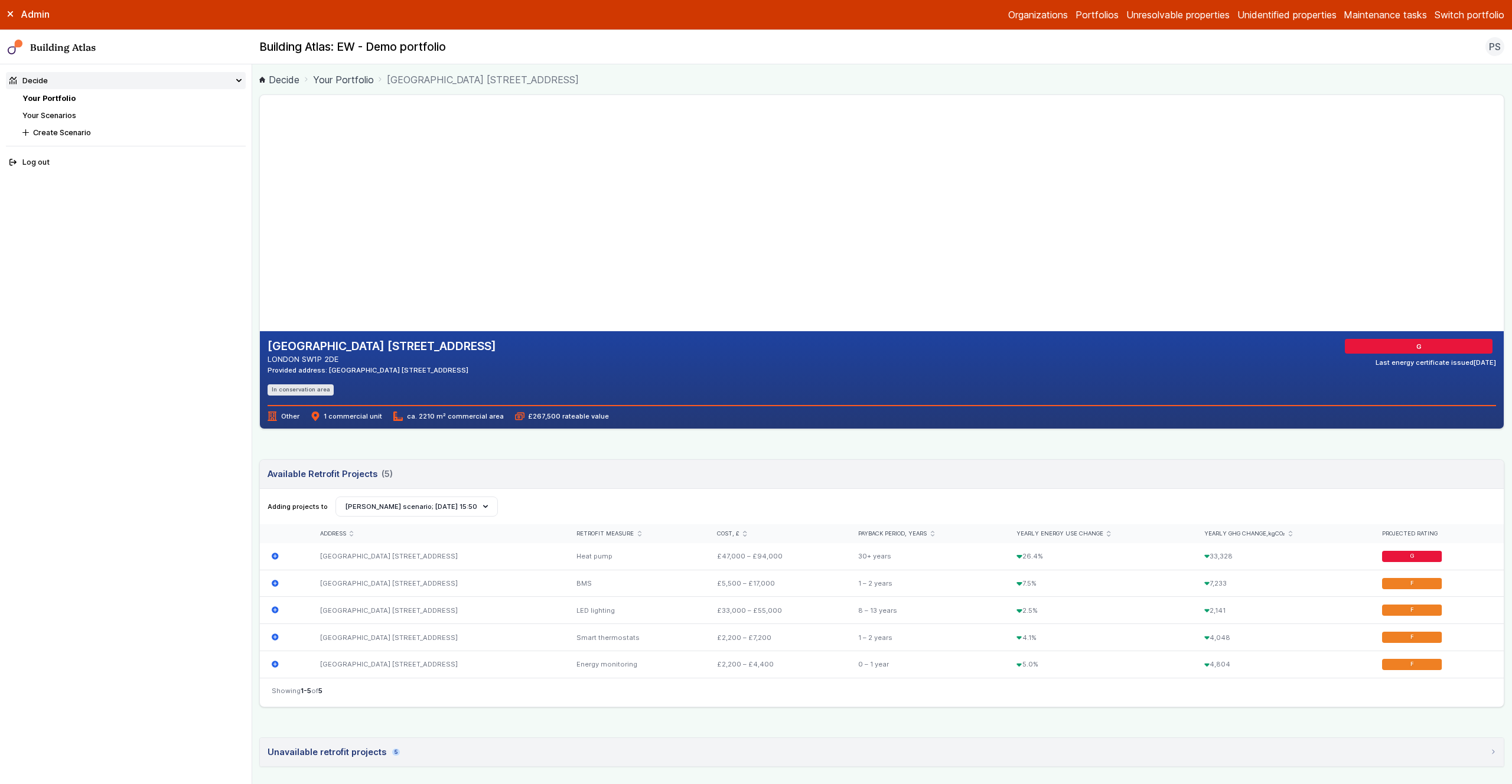
click at [260, 463] on nav "Showing 1-5 of 5" at bounding box center [882, 692] width 1244 height 29
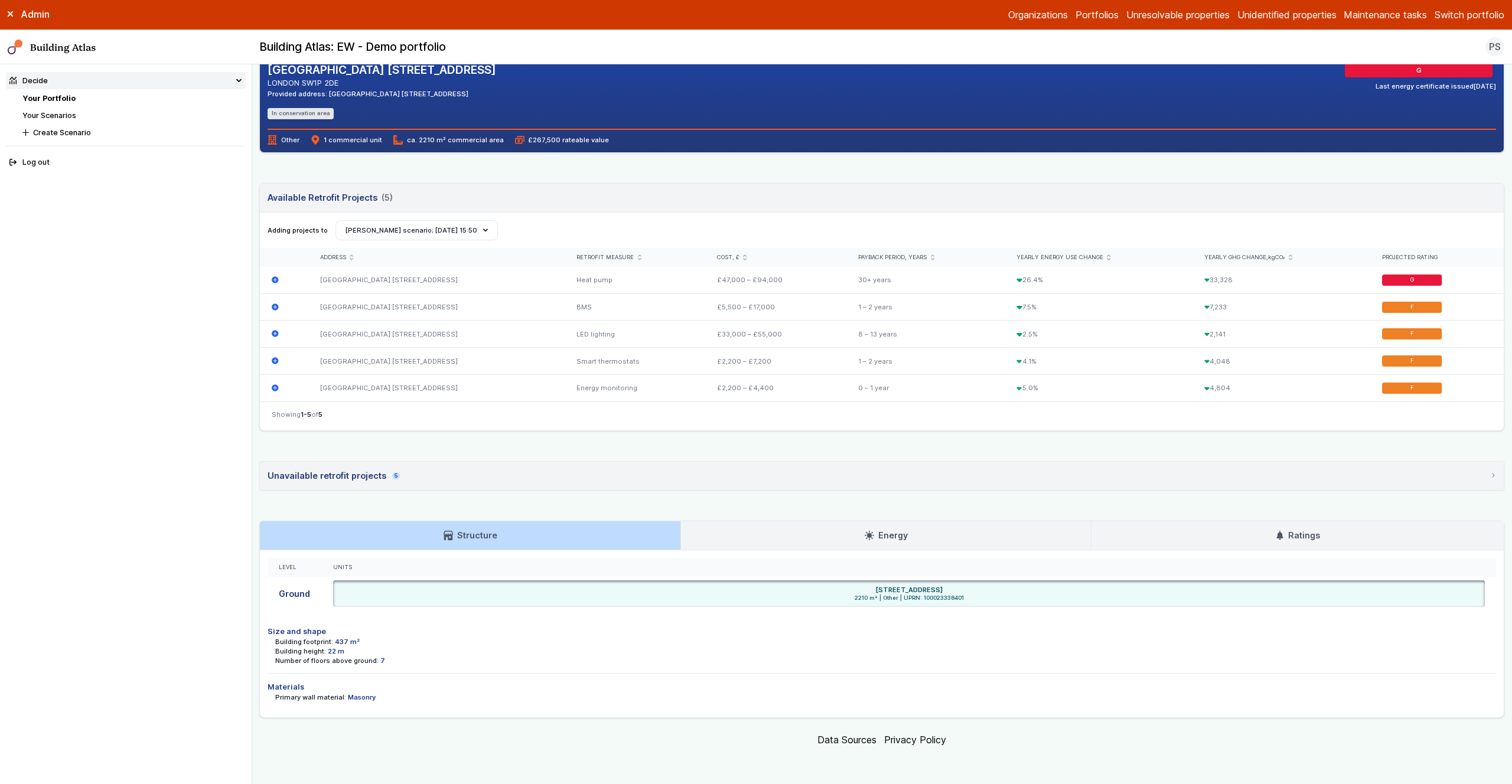
click at [892, 463] on link "Ratings" at bounding box center [1298, 535] width 412 height 28
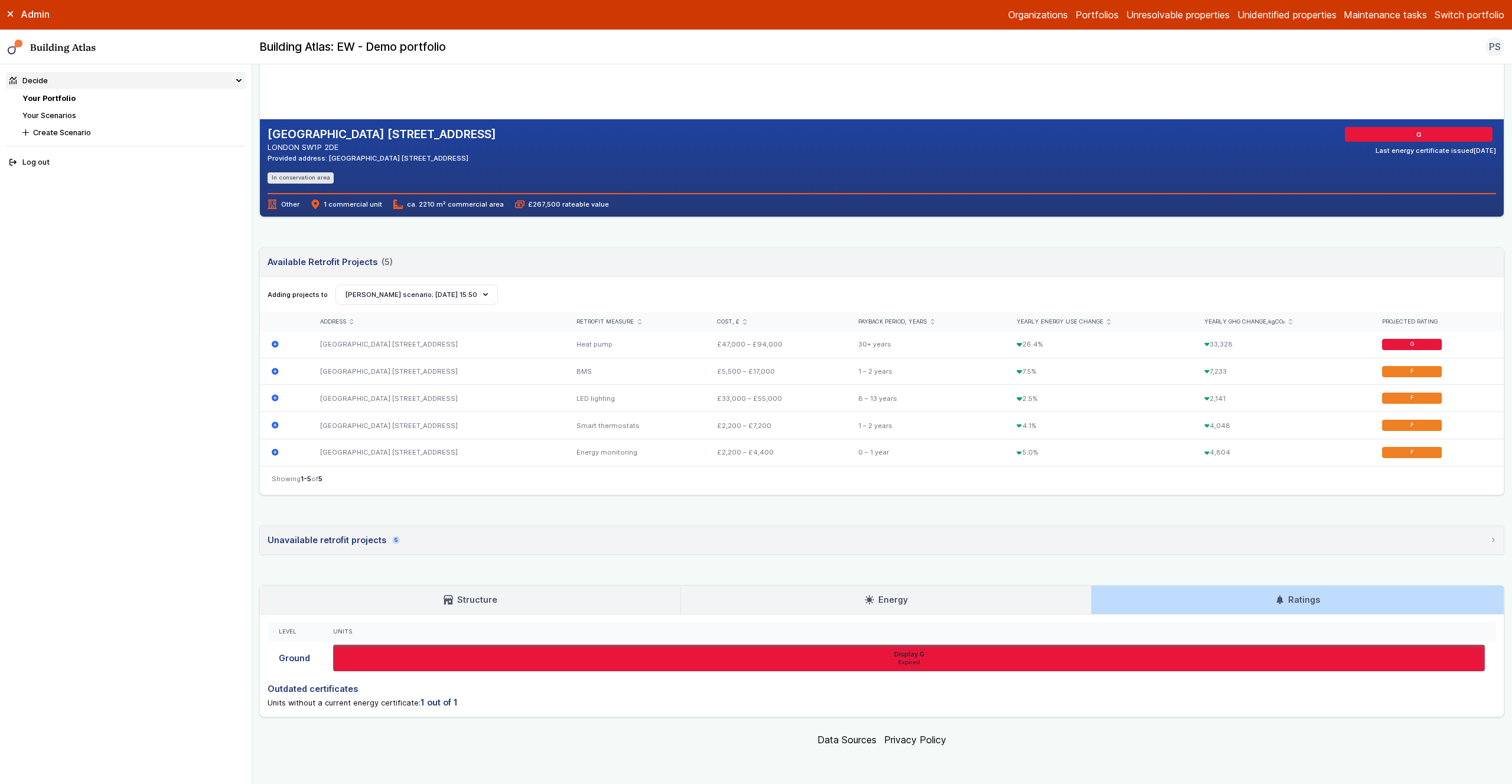
click at [764, 463] on link "Energy" at bounding box center [885, 599] width 410 height 28
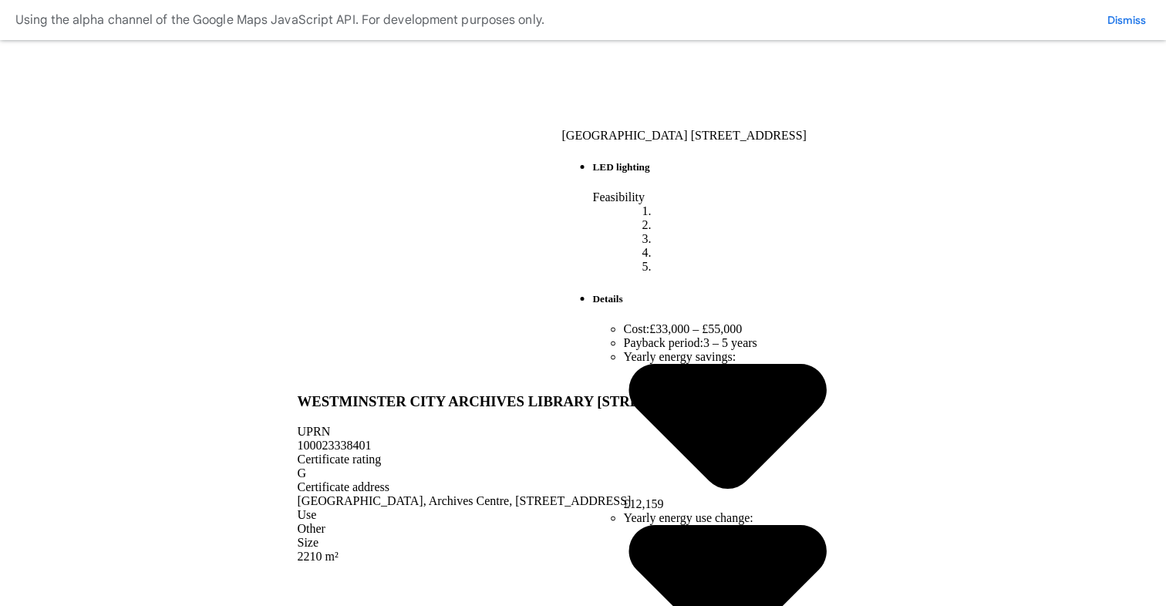
scroll to position [648, 0]
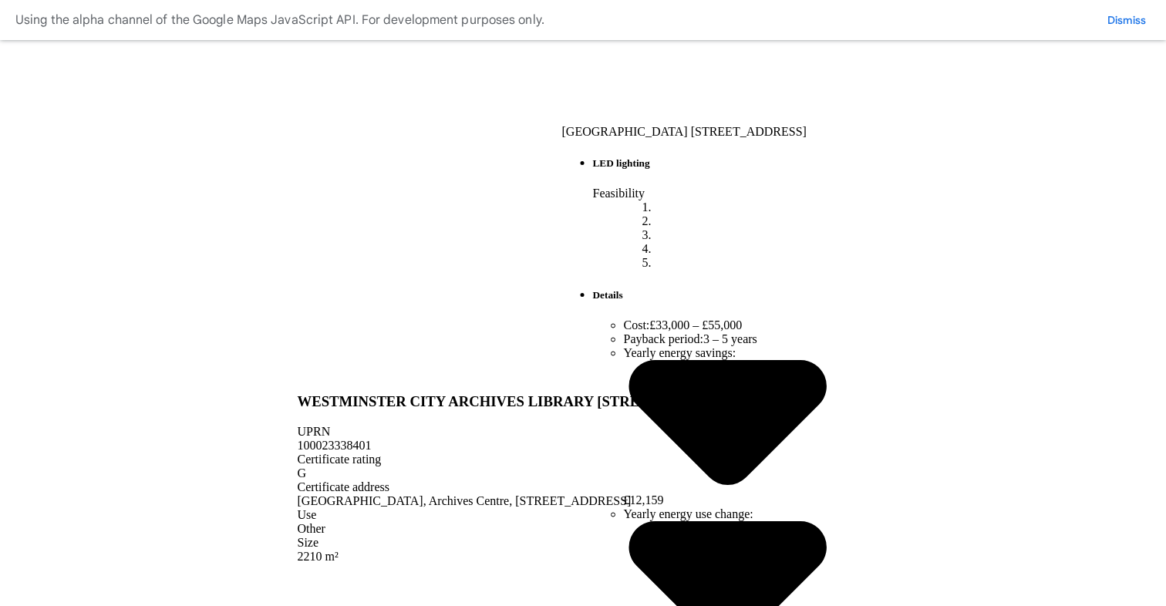
drag, startPoint x: 612, startPoint y: 156, endPoint x: 769, endPoint y: 175, distance: 157.7
click at [739, 393] on h3 "WESTMINSTER CITY ARCHIVES LIBRARY 10, ST ANN'S STREET, LONDON, SW1P 2DE" at bounding box center [518, 401] width 441 height 17
copy h3 "WESTMINSTER CITY ARCHIVES LIBRARY 10, ST ANN'S STREET, LONDON, SW1P 2DE"
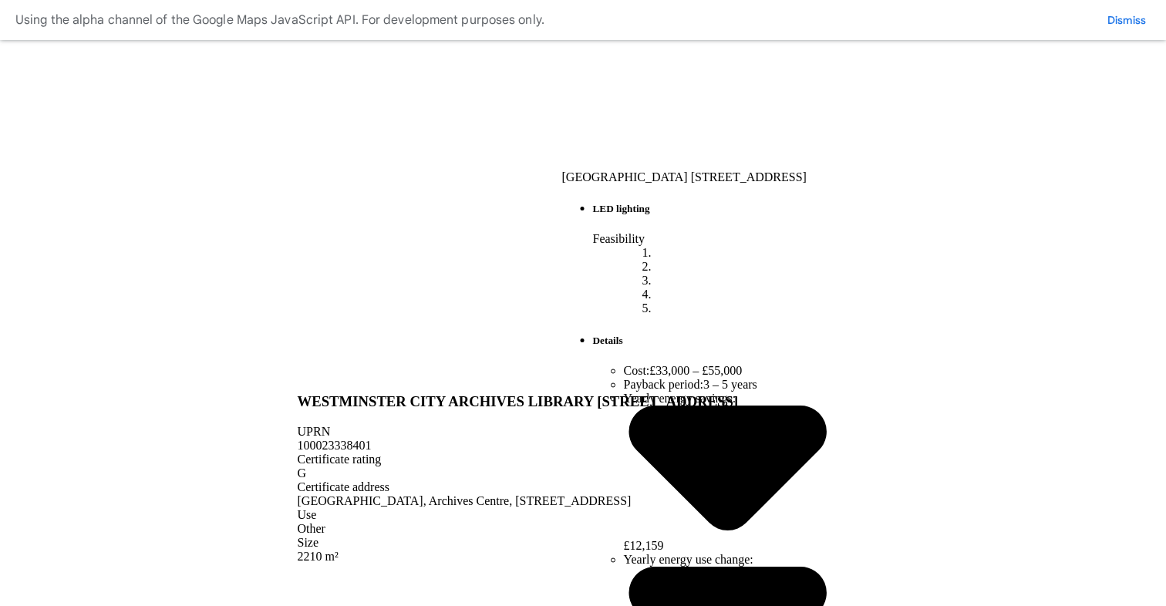
click at [0, 0] on button "PRS new property testing" at bounding box center [0, 0] width 0 height 0
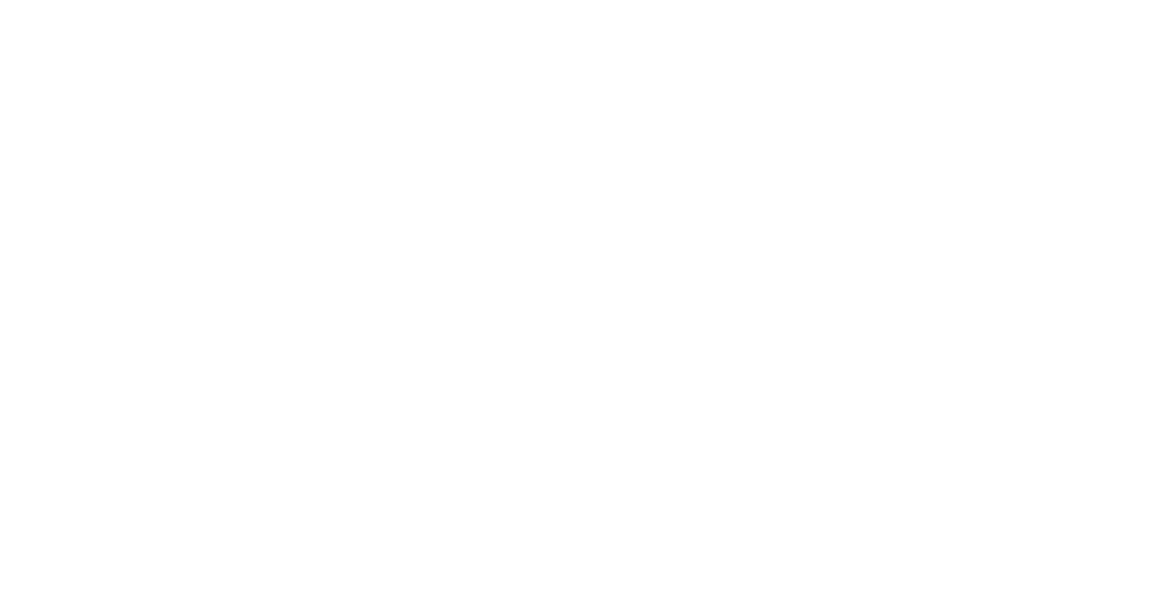
paste input "**********"
type input "**********"
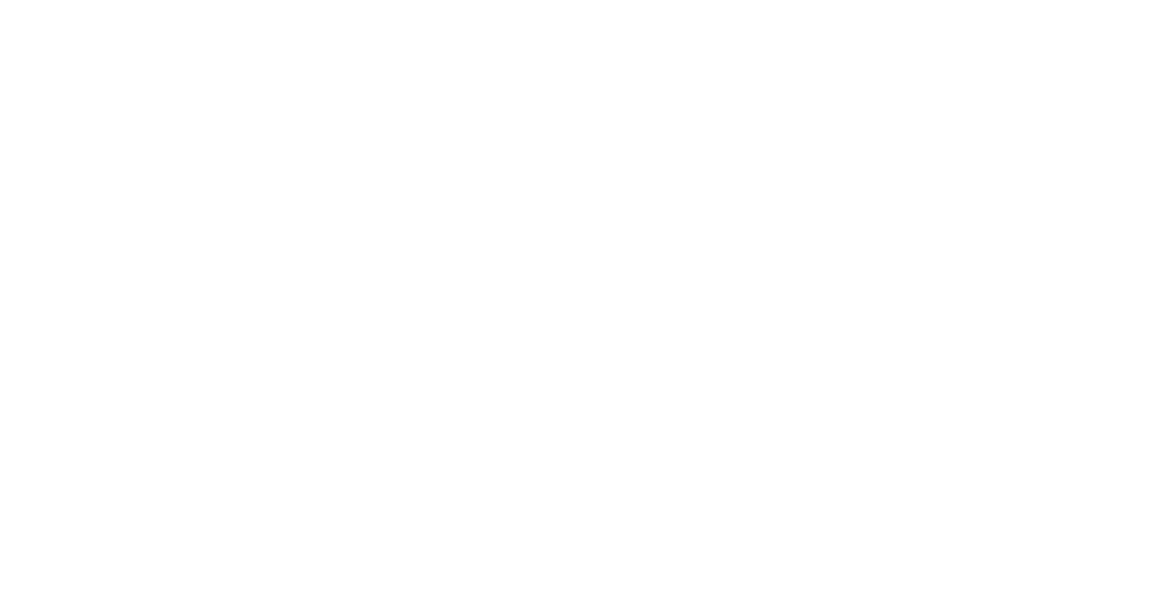
scroll to position [0, 0]
paste input "********"
type input "********"
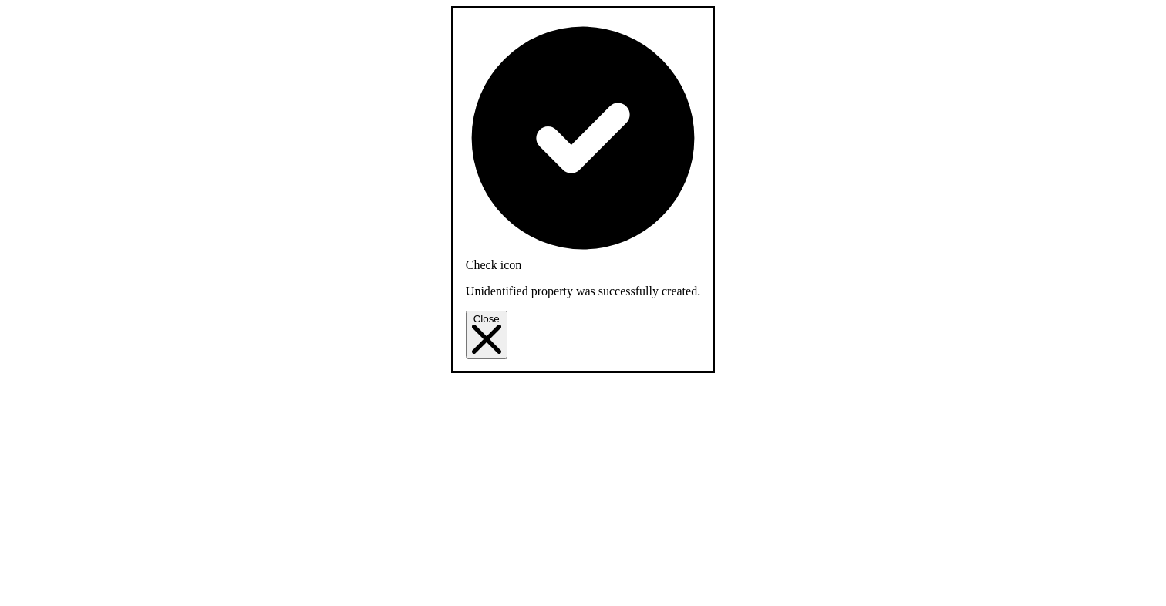
drag, startPoint x: 859, startPoint y: 334, endPoint x: 884, endPoint y: 296, distance: 45.5
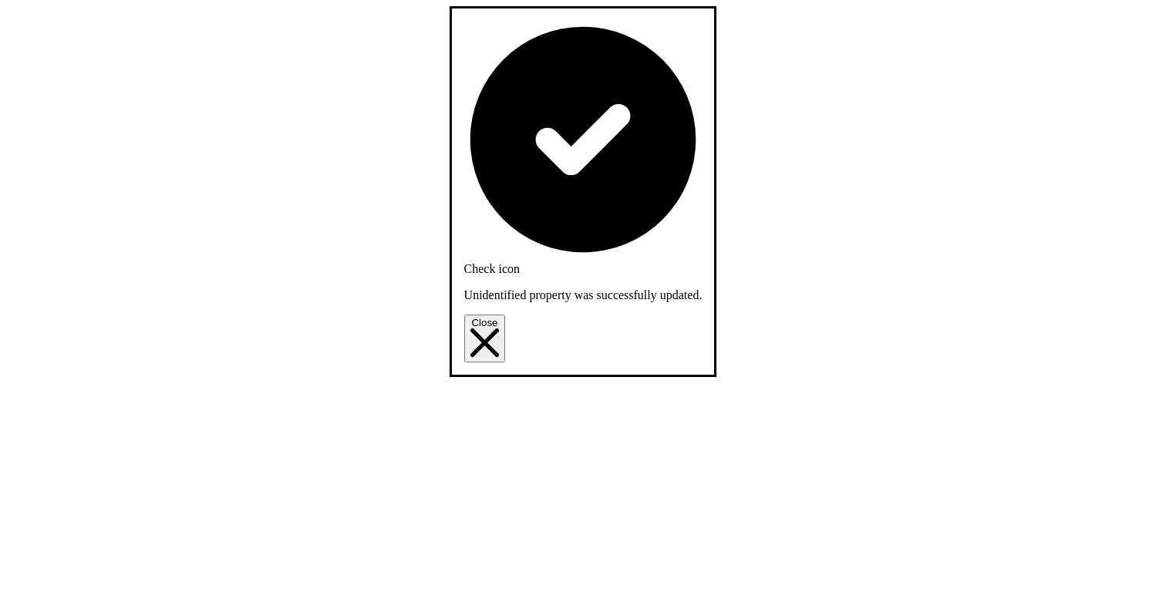
click at [500, 328] on icon "Close" at bounding box center [484, 342] width 29 height 29
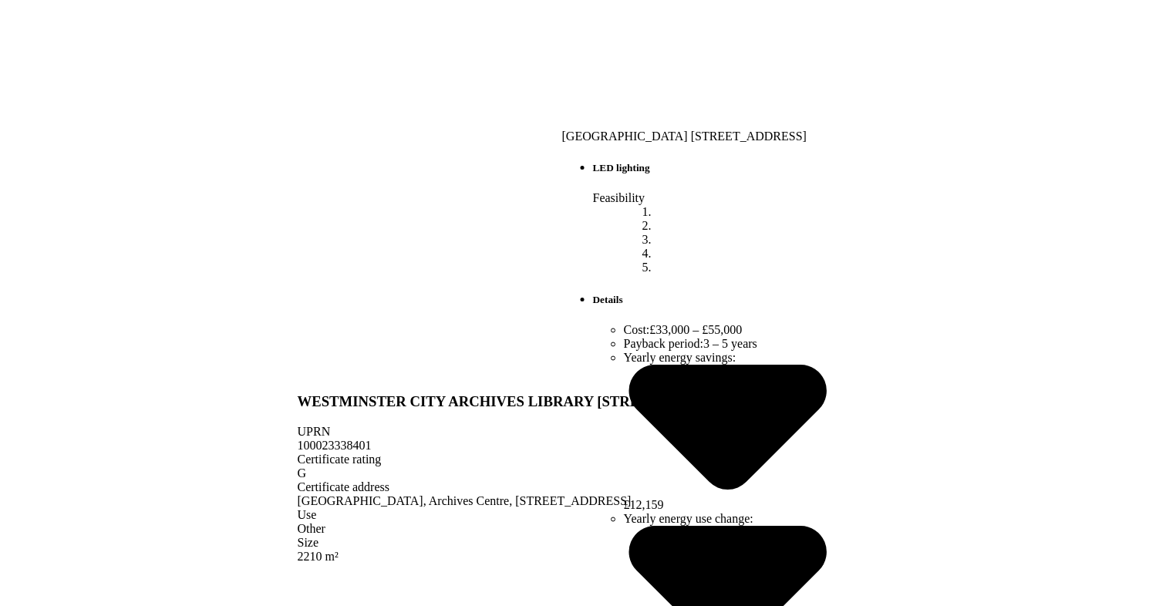
scroll to position [648, 0]
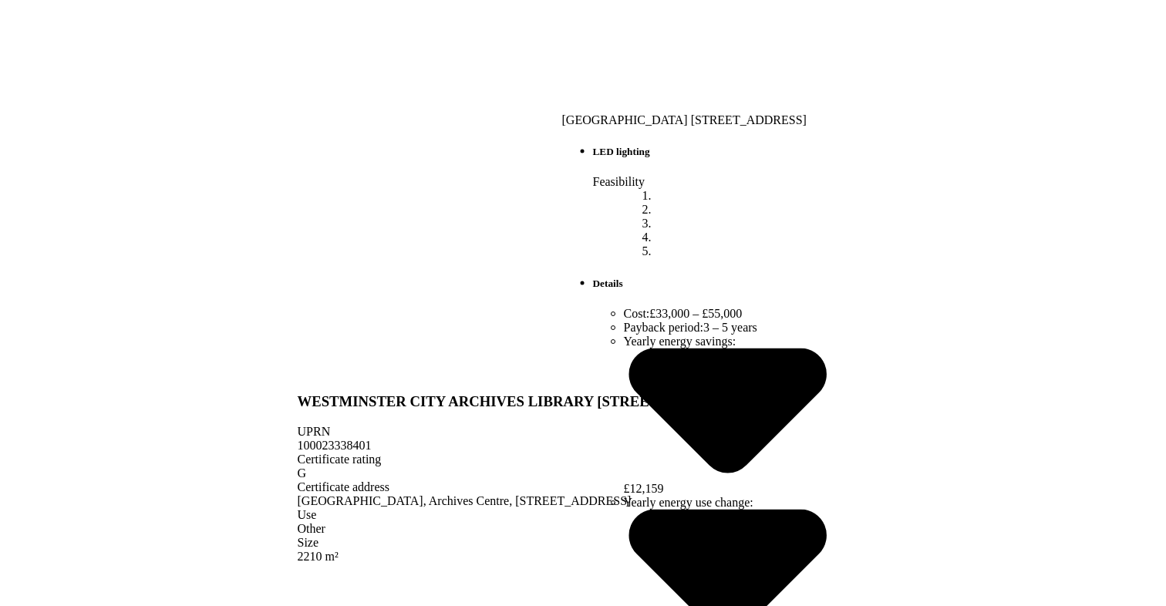
click at [692, 522] on div "Other" at bounding box center [518, 529] width 441 height 14
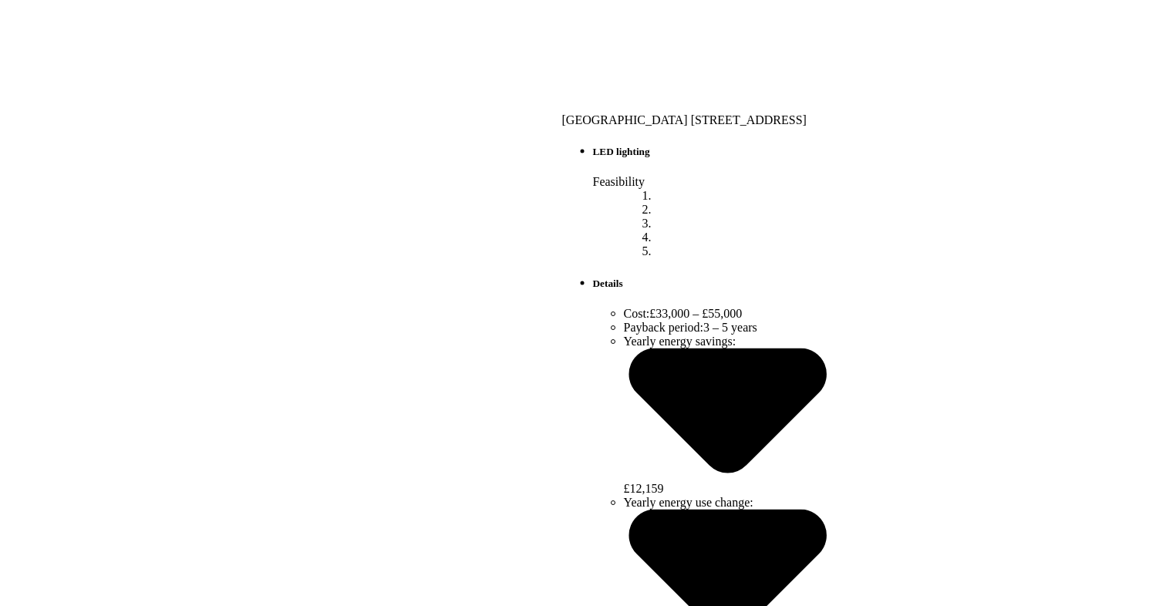
scroll to position [591, 0]
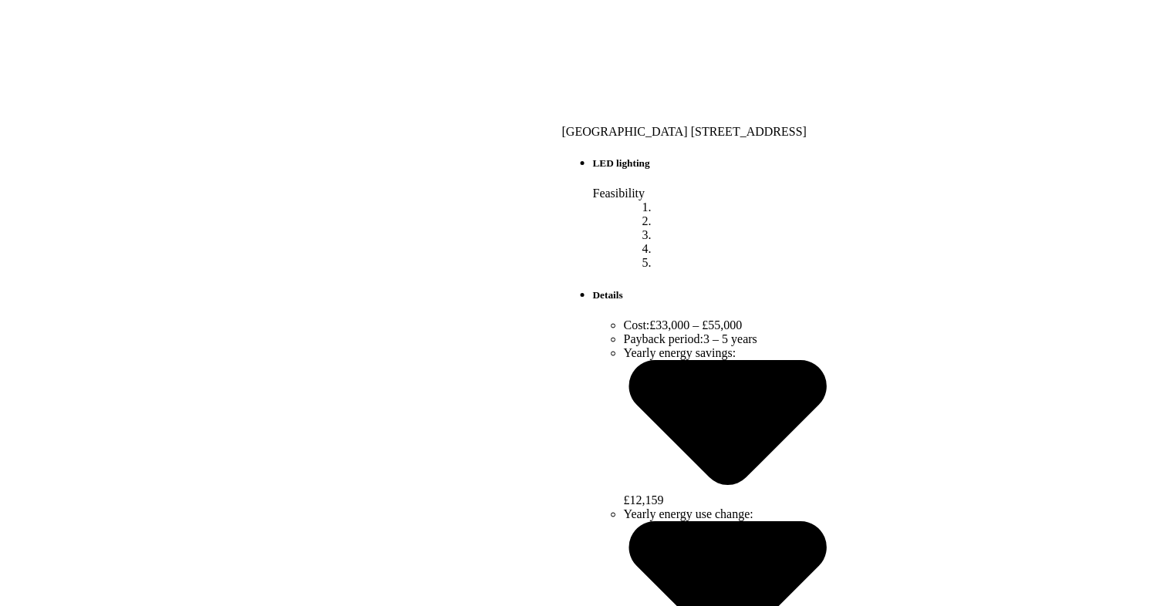
scroll to position [563, 0]
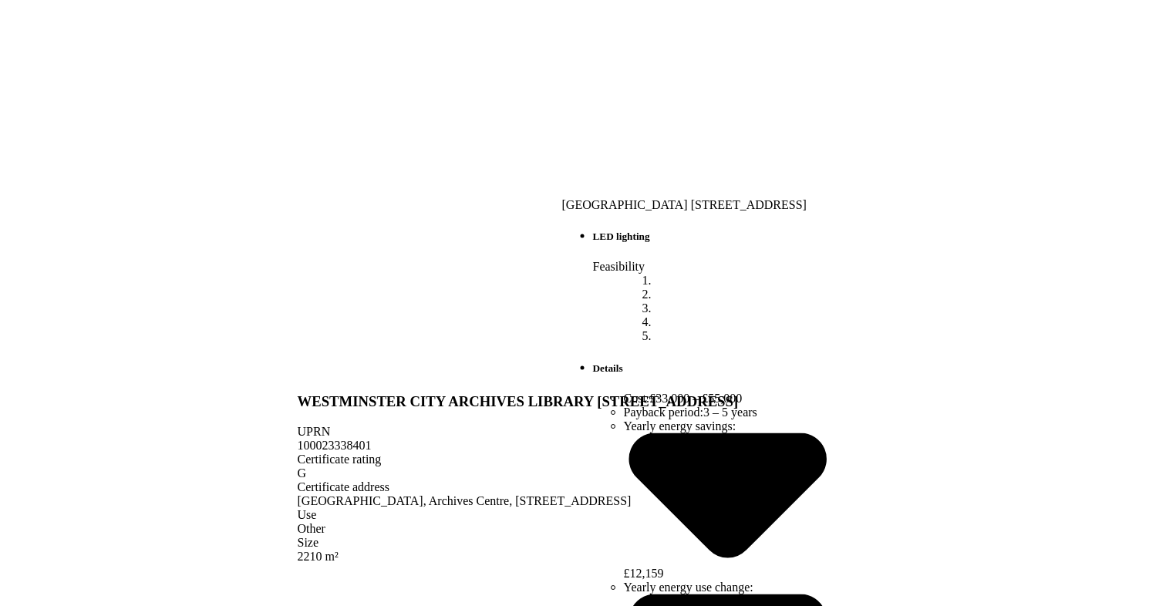
copy div "ARCHIVES"
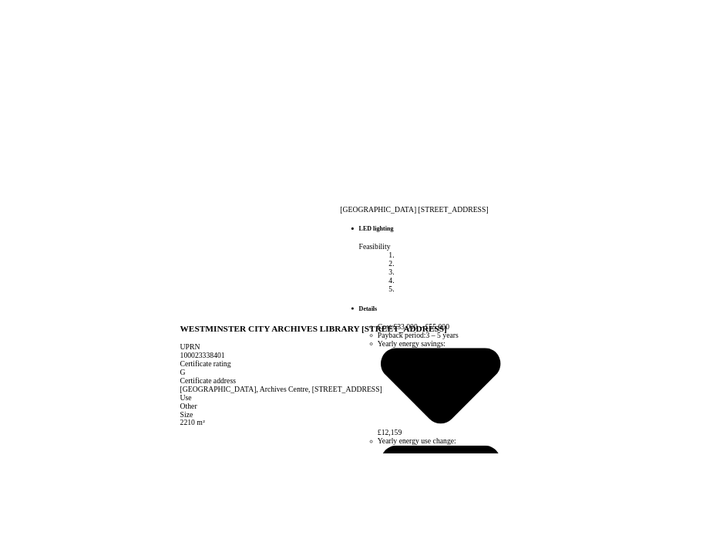
scroll to position [591, 0]
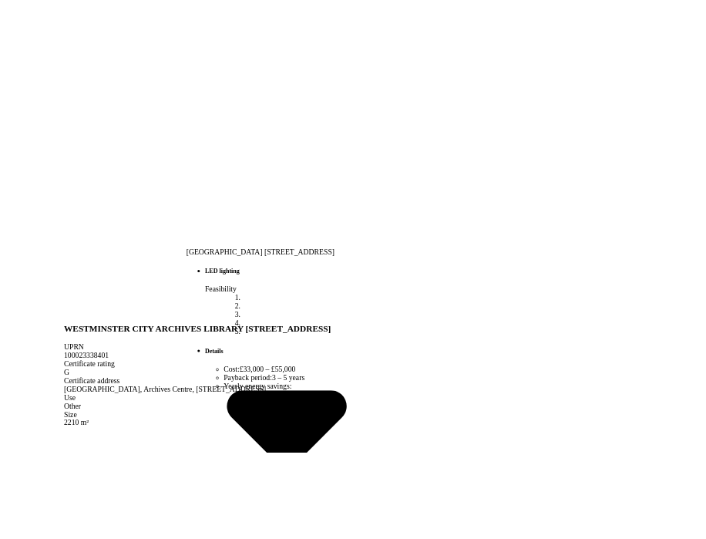
scroll to position [622, 0]
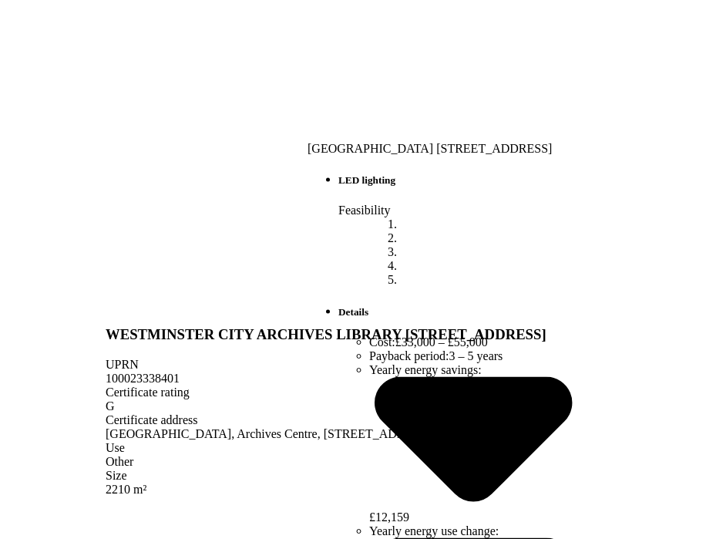
scroll to position [800, 0]
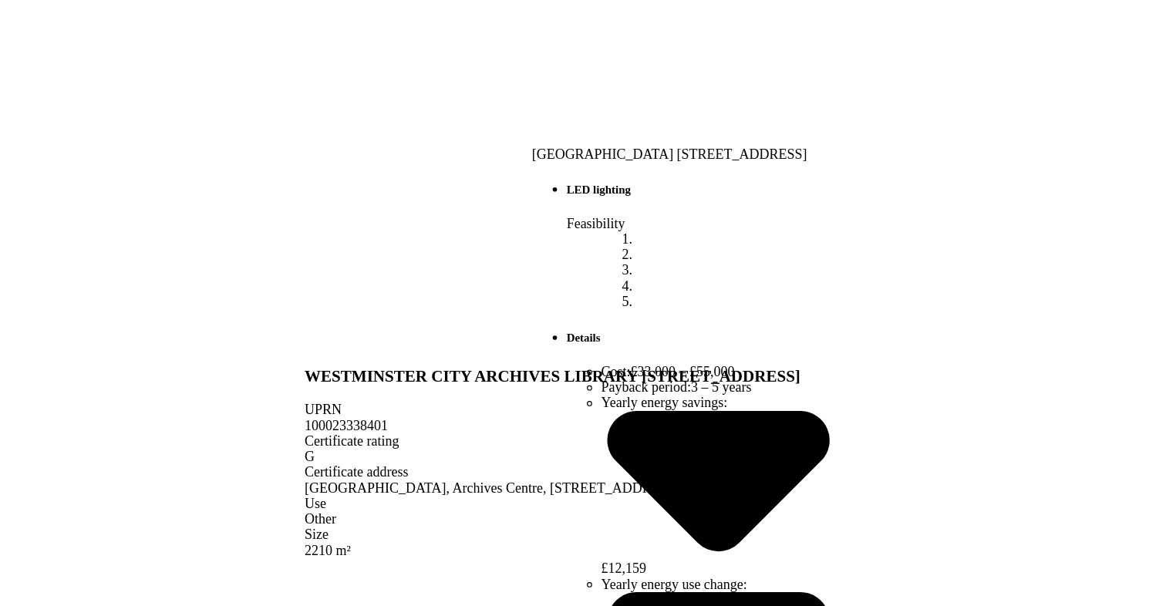
scroll to position [760, 0]
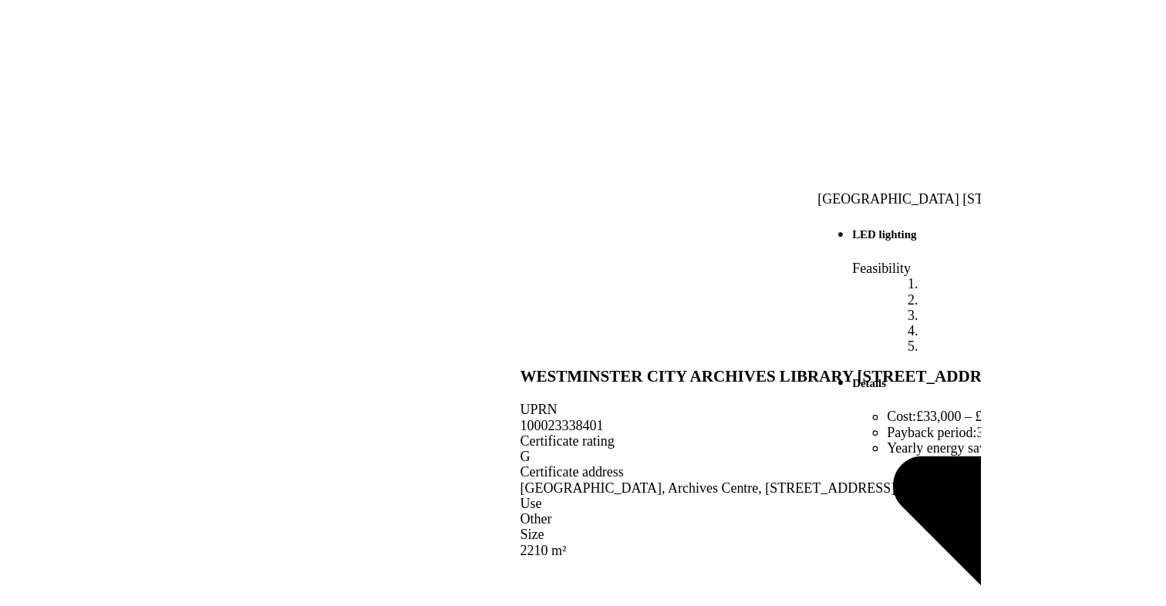
scroll to position [591, 0]
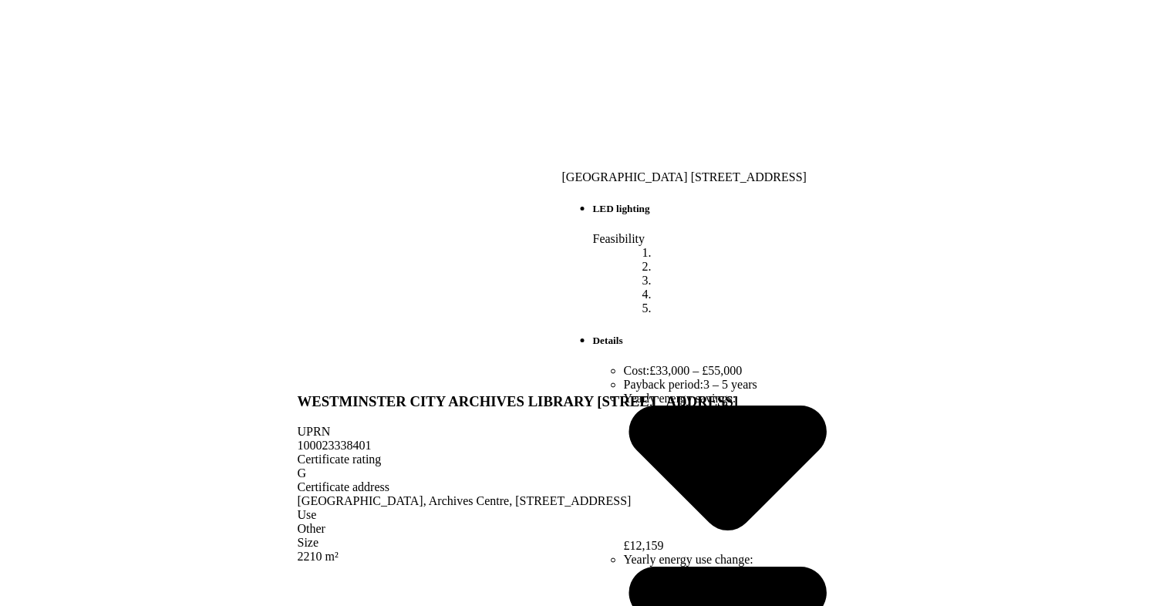
drag, startPoint x: 874, startPoint y: 521, endPoint x: 860, endPoint y: 520, distance: 14.7
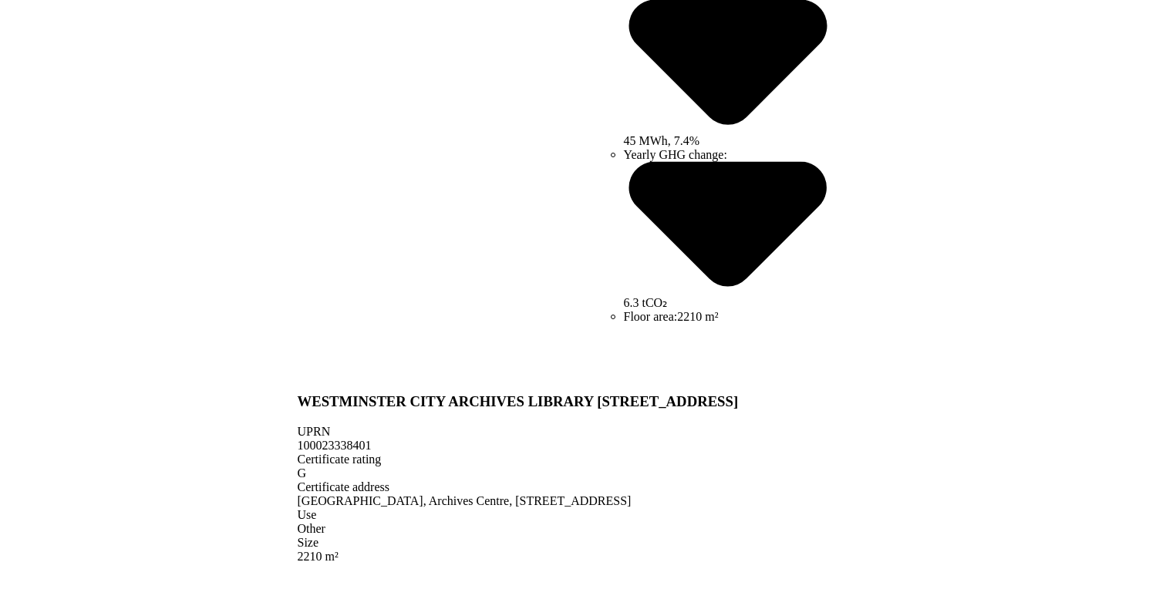
scroll to position [525, 0]
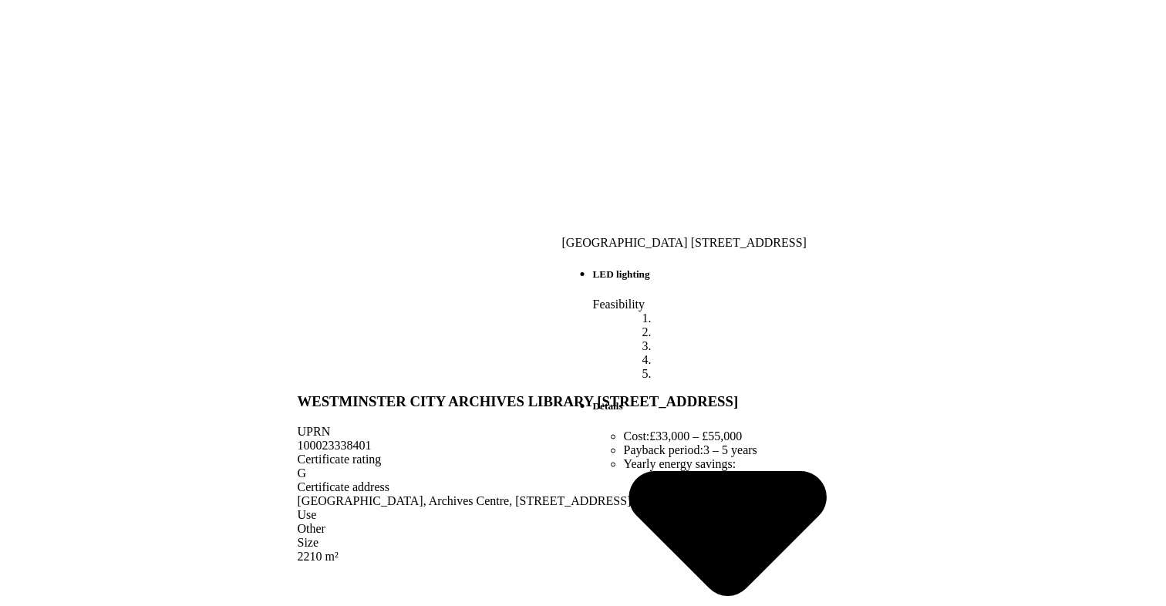
copy span "100023338401"
click at [717, 439] on div "100023338401" at bounding box center [518, 446] width 441 height 14
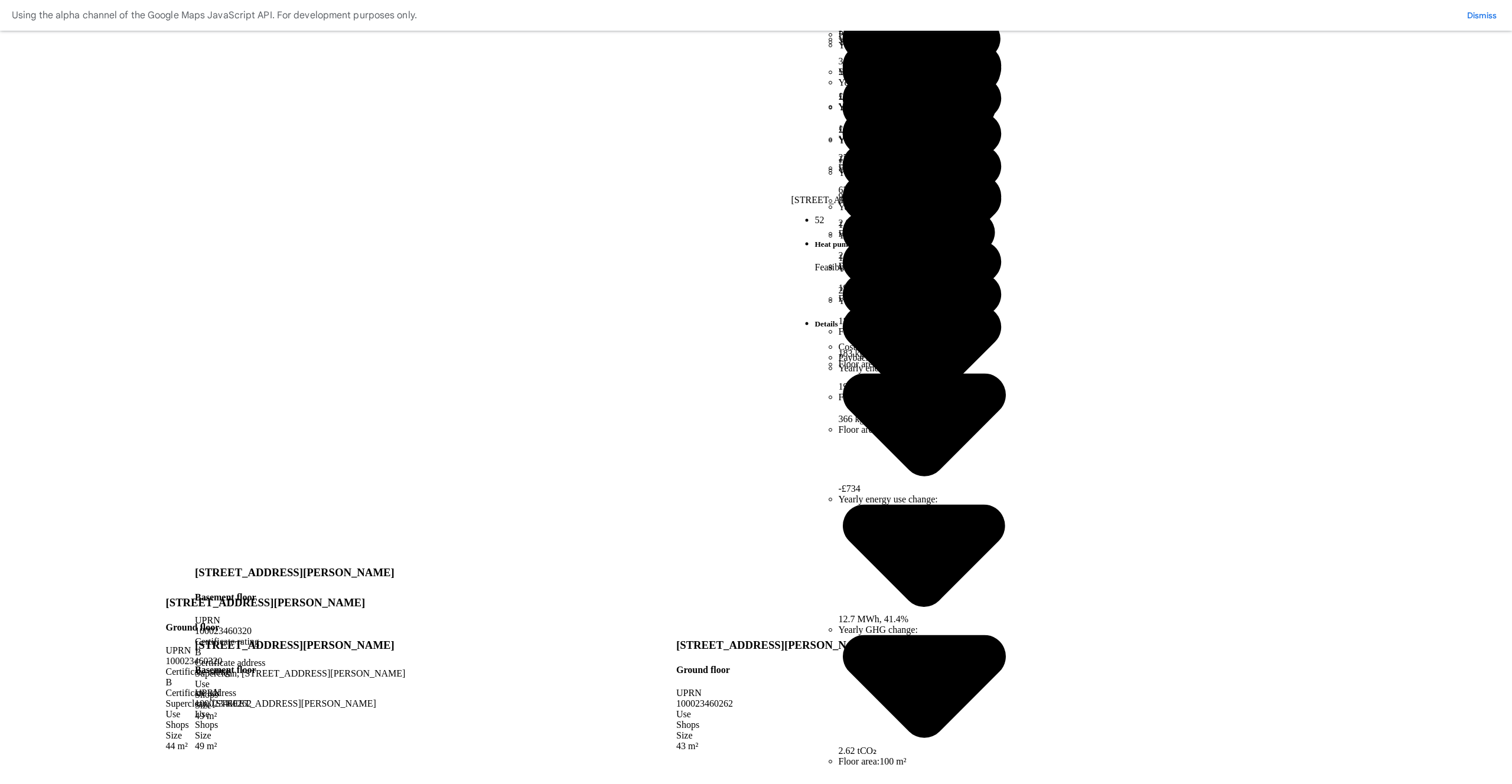
scroll to position [516, 0]
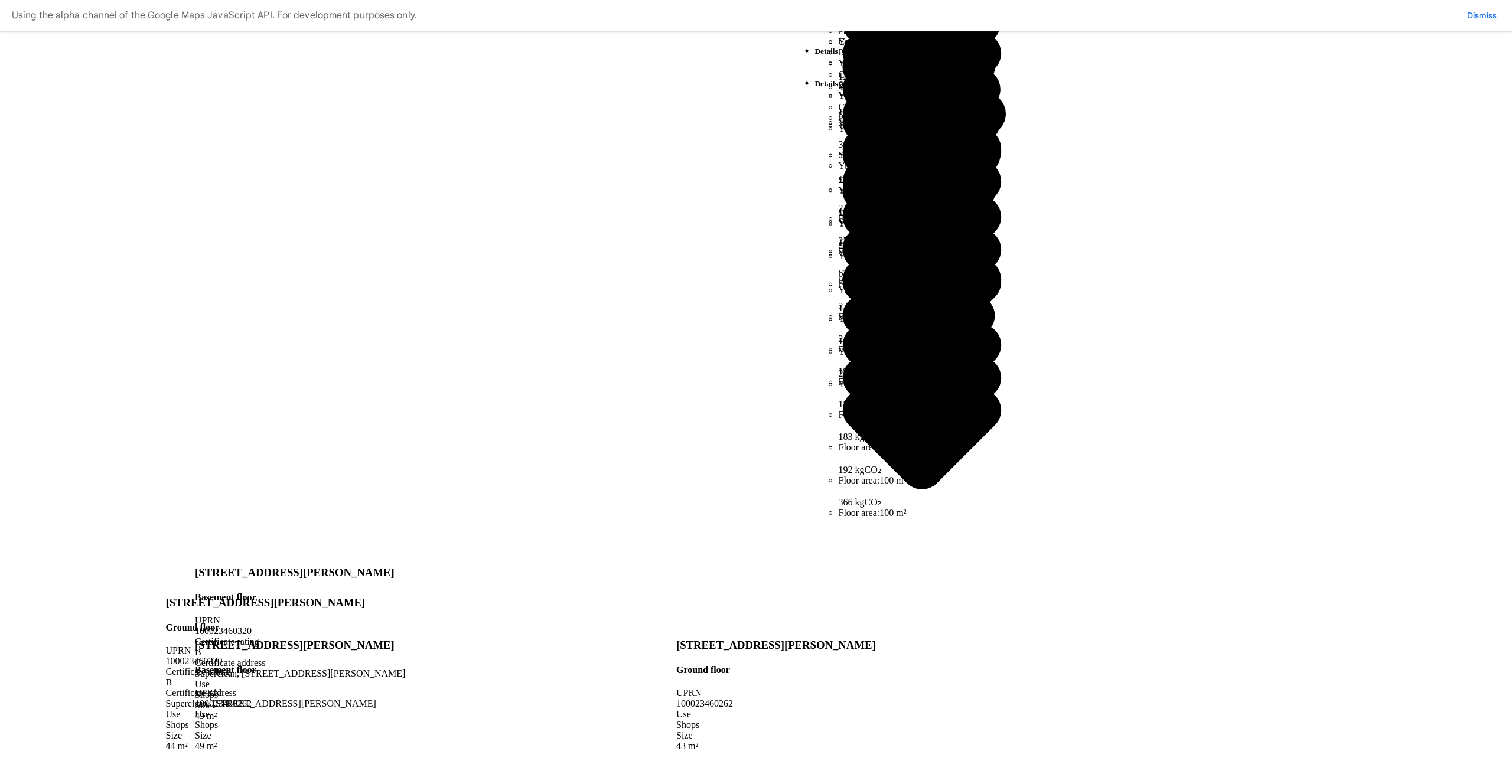
scroll to position [516, 0]
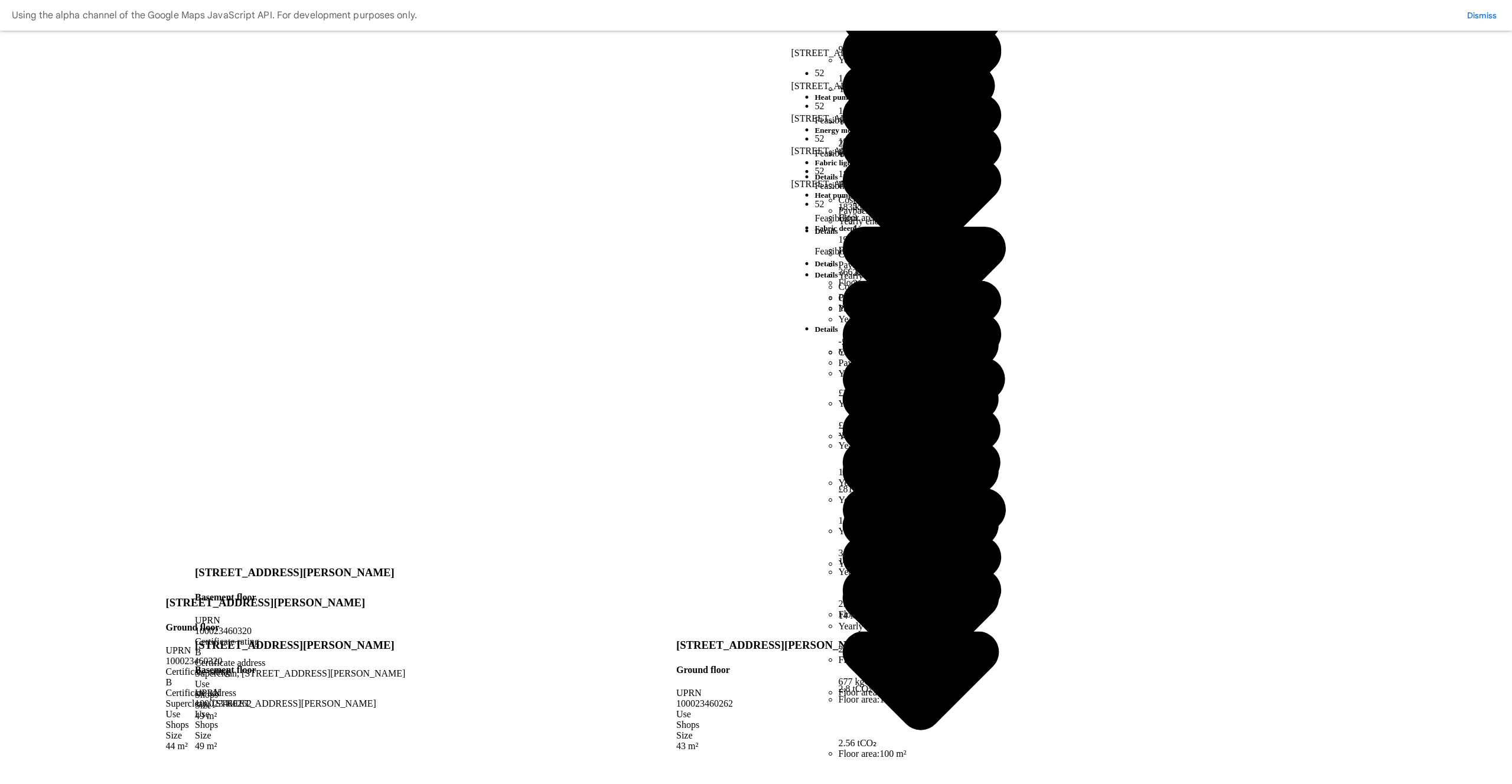
drag, startPoint x: 590, startPoint y: 730, endPoint x: 576, endPoint y: 726, distance: 14.6
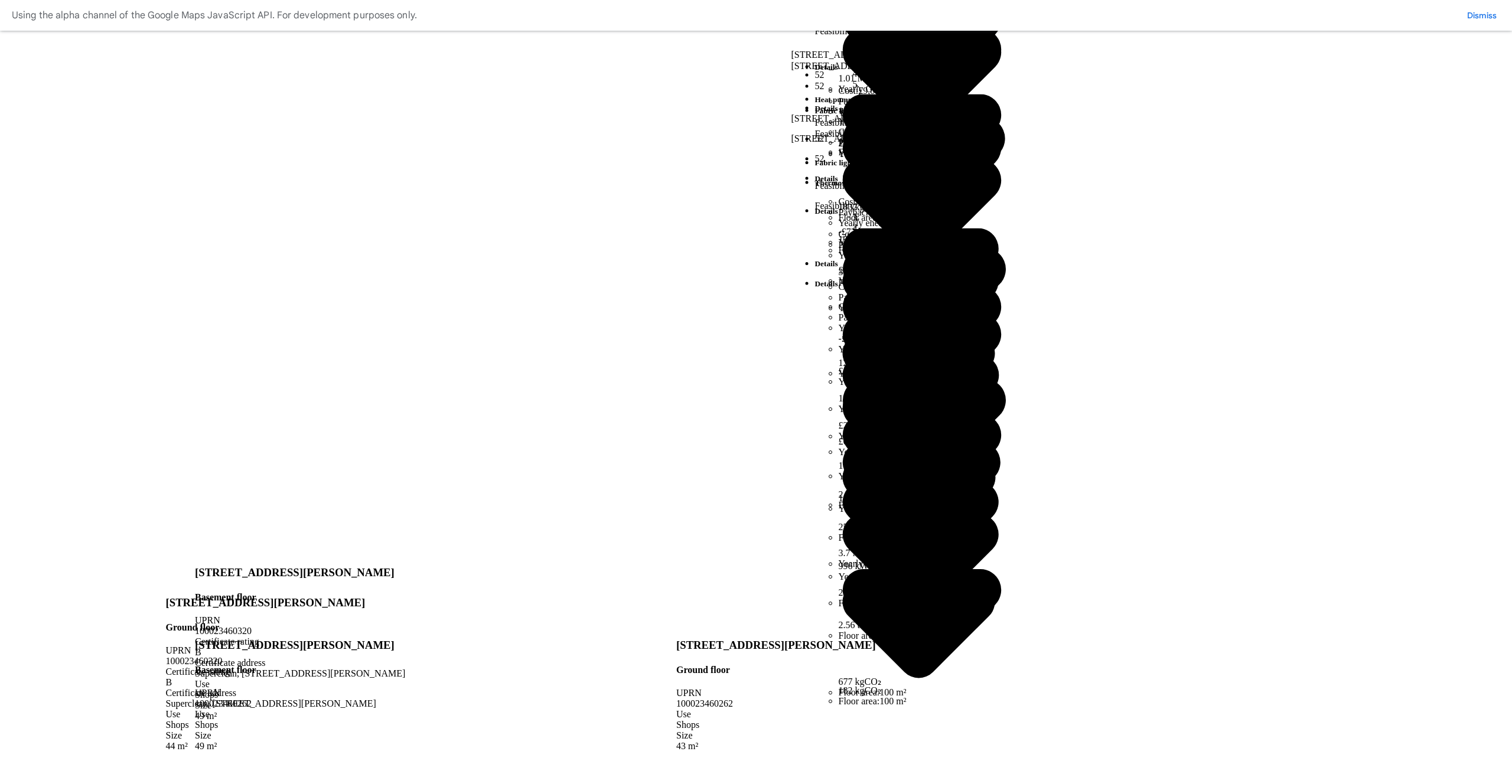
drag, startPoint x: 300, startPoint y: 346, endPoint x: 411, endPoint y: 348, distance: 111.0
copy h2 "[PERSON_NAME][GEOGRAPHIC_DATA]"
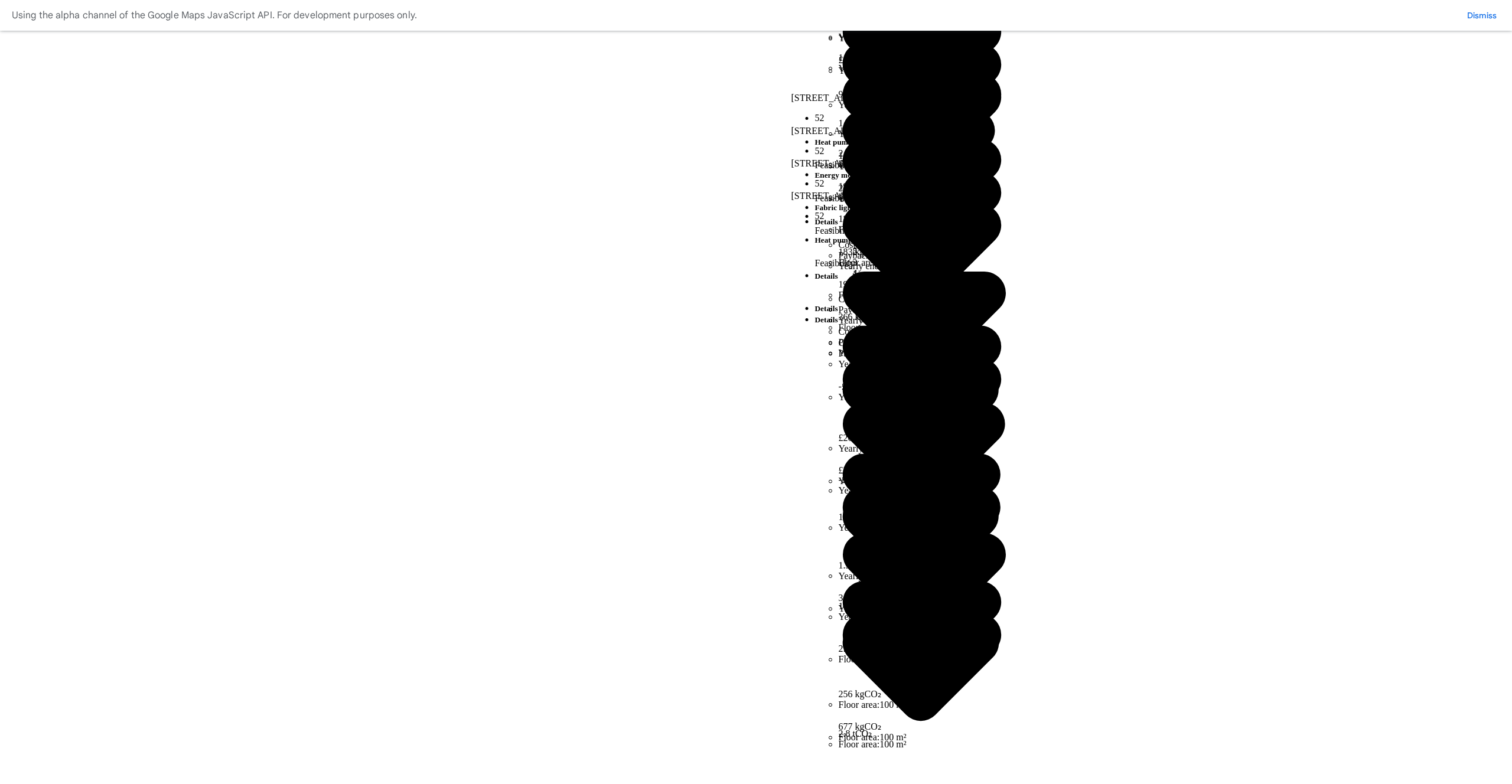
scroll to position [452, 0]
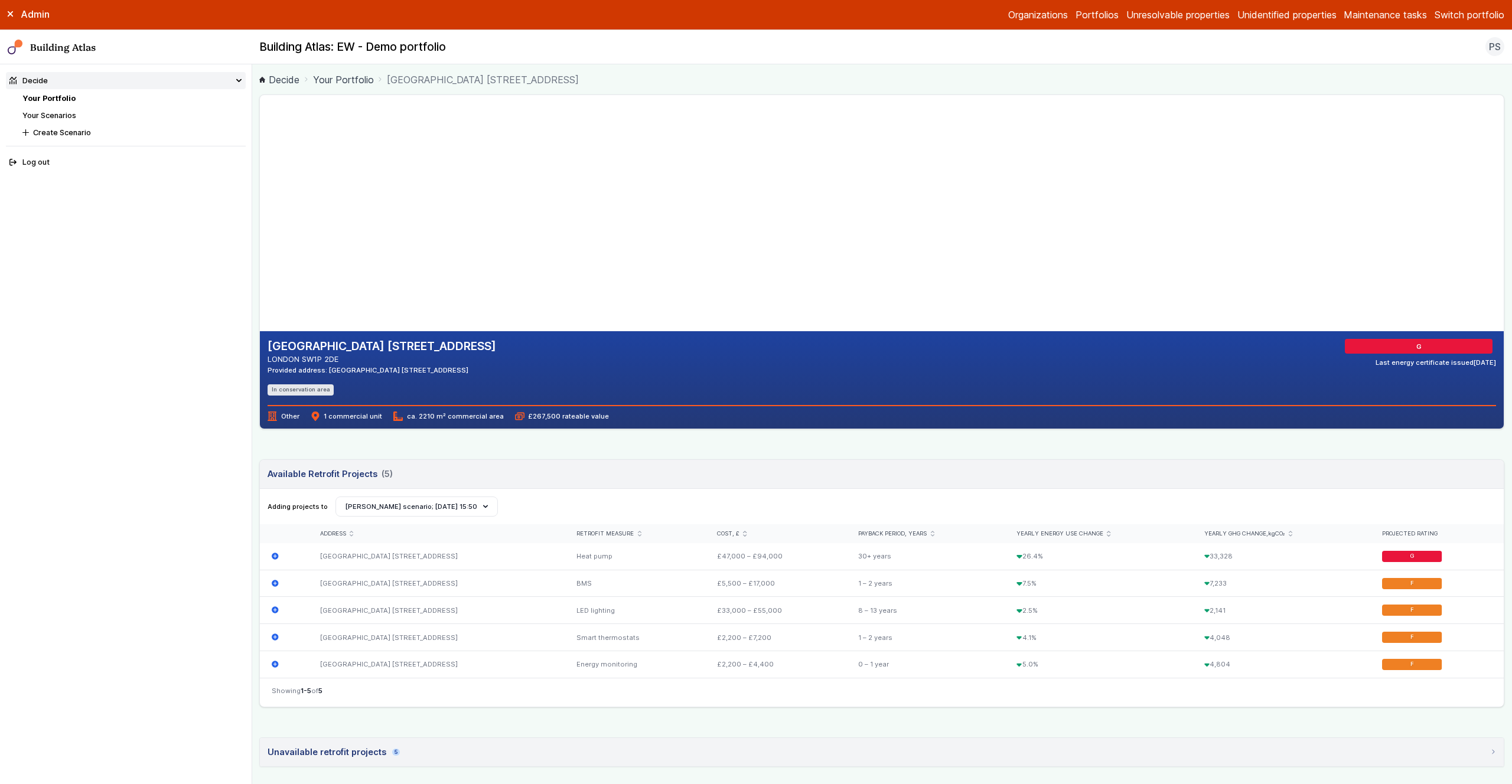
scroll to position [212, 0]
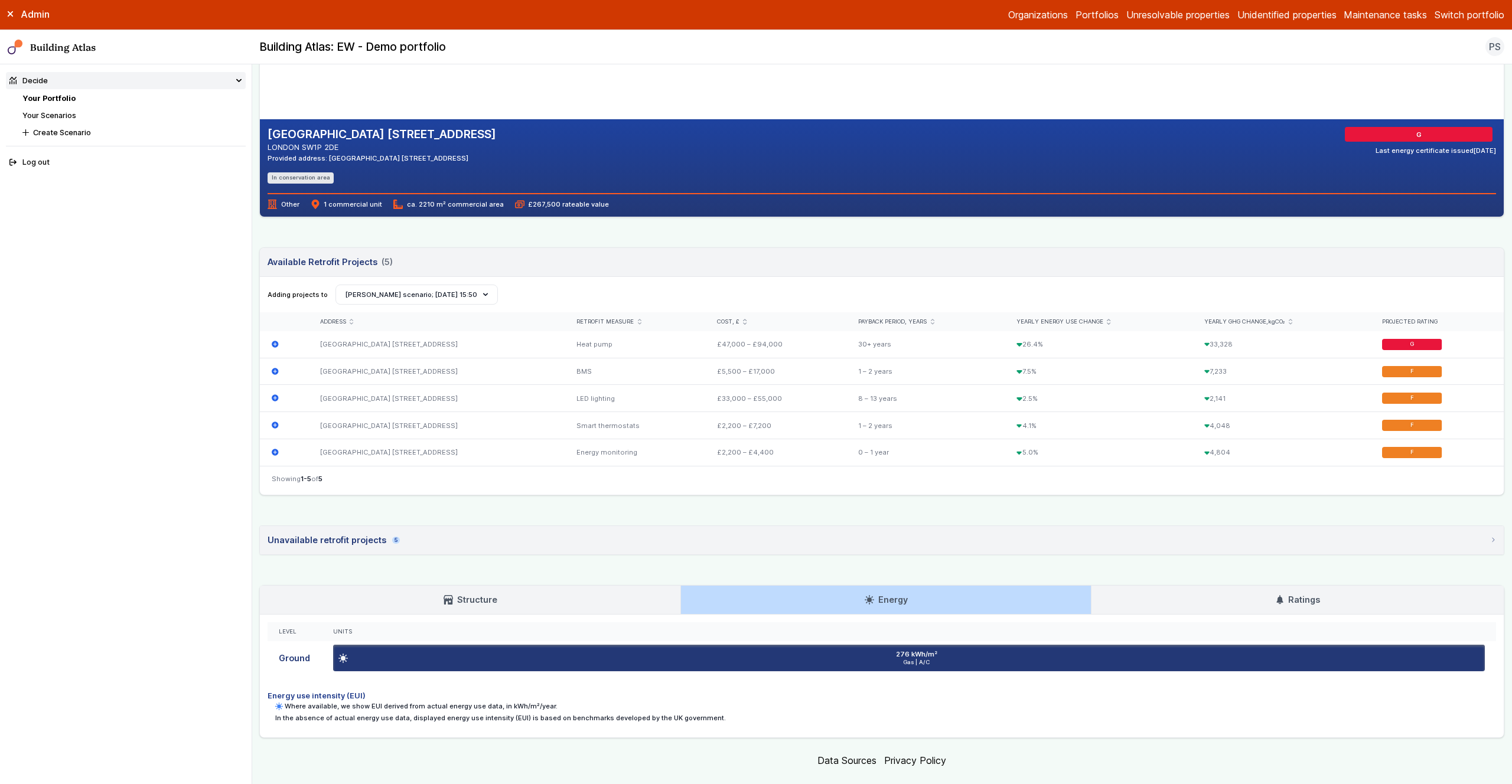
click at [1495, 11] on button "Switch portfolio" at bounding box center [1469, 15] width 70 height 15
click at [0, 0] on button "Westminster LA" at bounding box center [0, 0] width 0 height 0
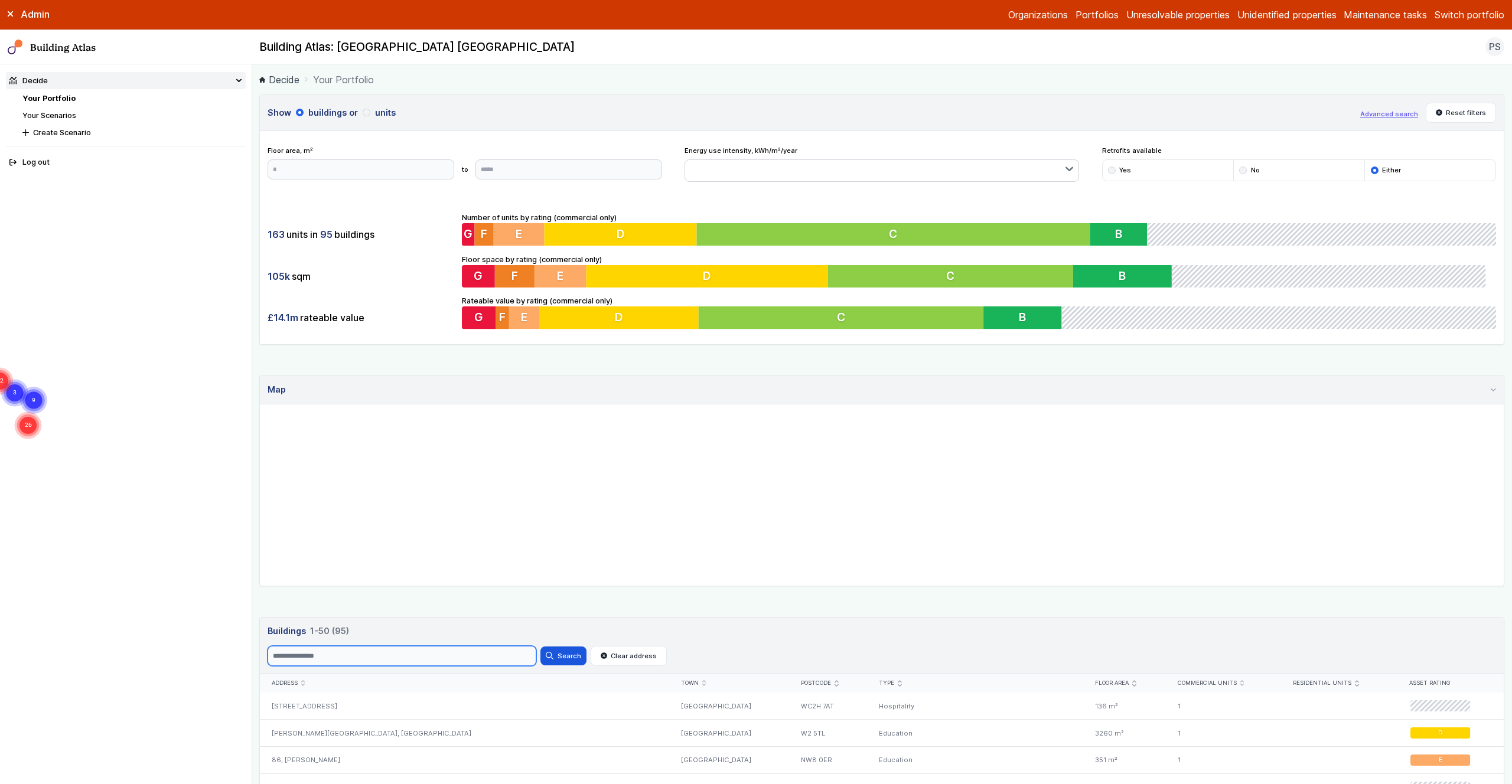
click at [316, 651] on input "Search" at bounding box center [401, 655] width 269 height 20
paste input "**********"
type input "**********"
click at [540, 646] on button "Search" at bounding box center [563, 655] width 46 height 19
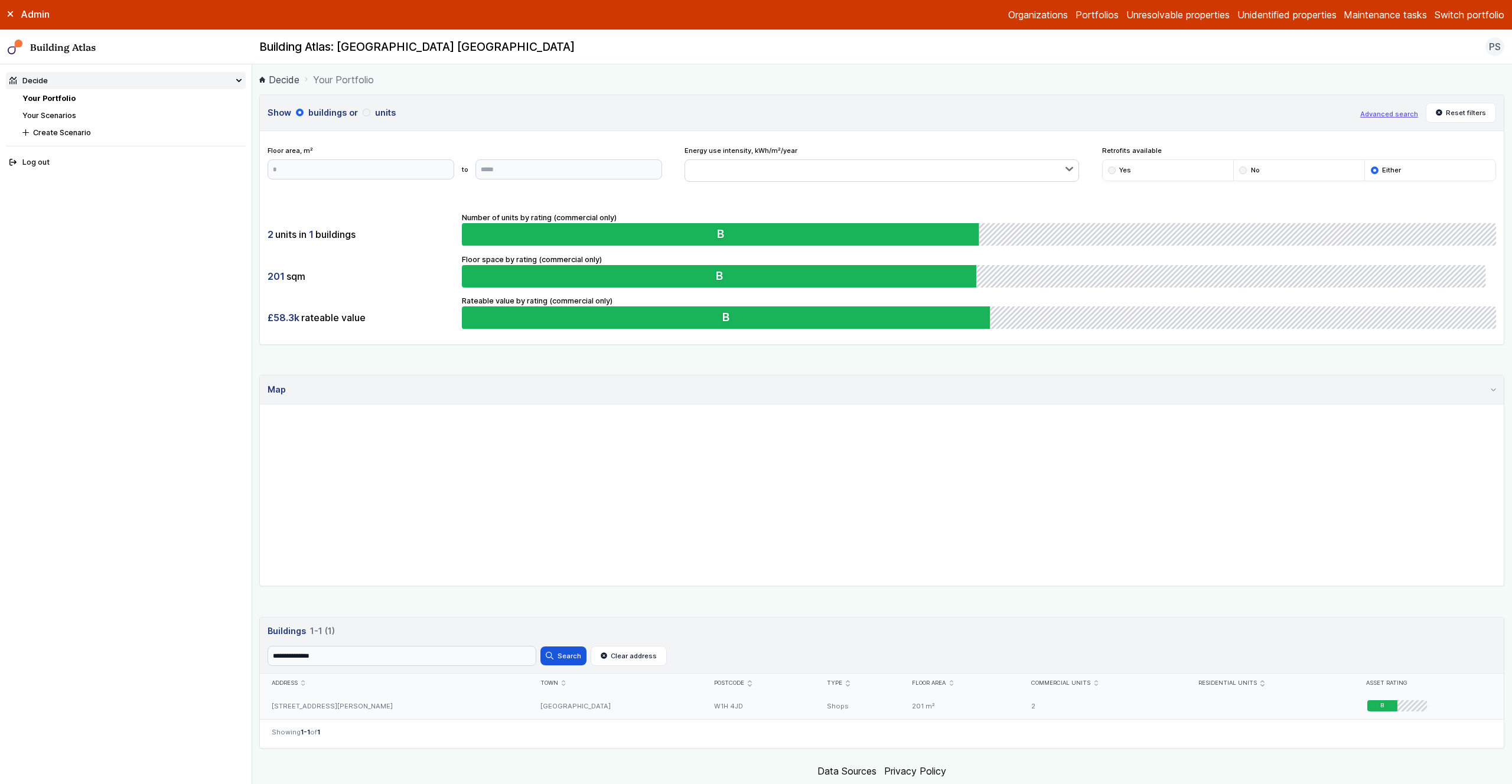
click at [308, 707] on div "[STREET_ADDRESS][PERSON_NAME]" at bounding box center [394, 705] width 269 height 27
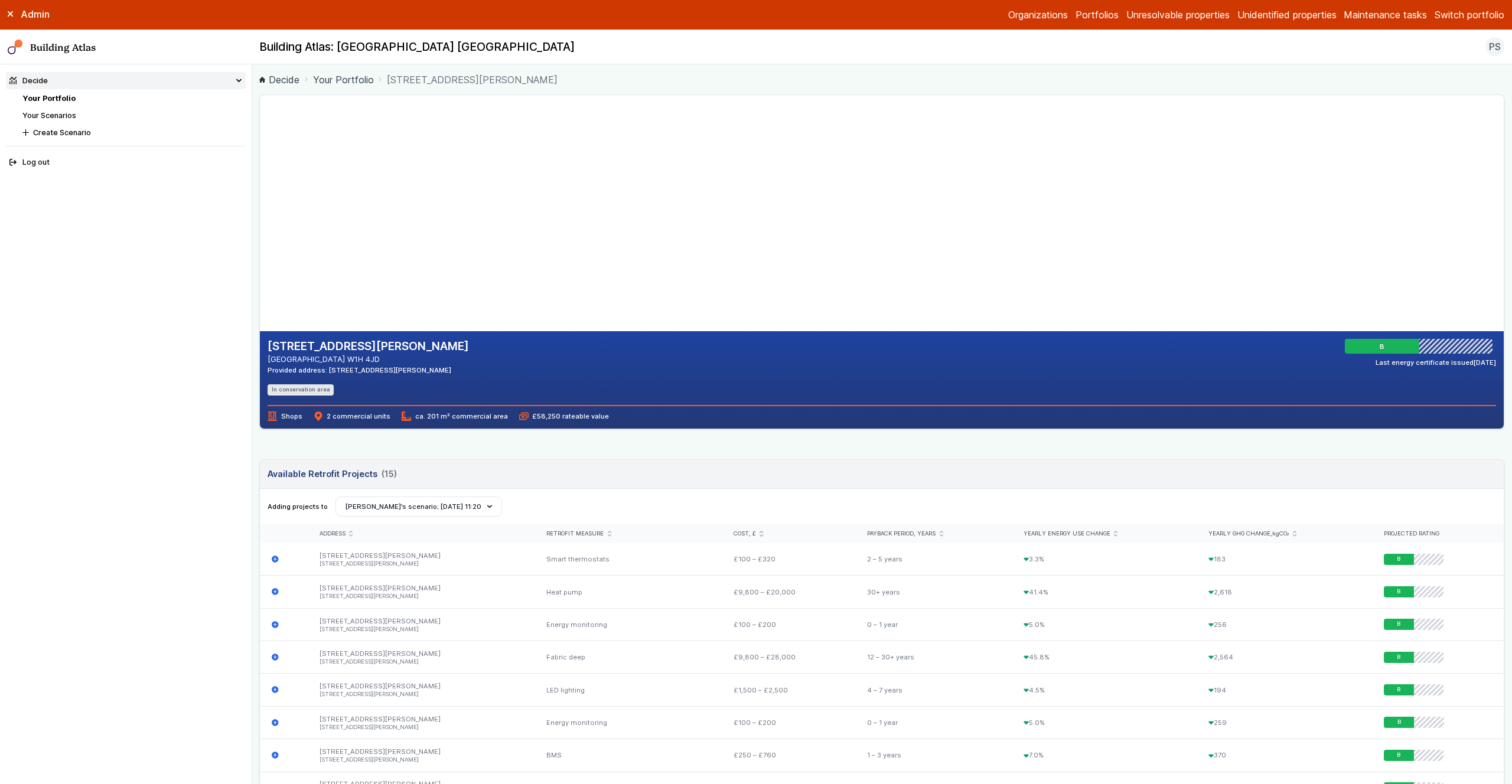
click at [255, 448] on main "Decide Your Portfolio [STREET_ADDRESS][PERSON_NAME] [STREET_ADDRESS][PERSON_NAM…" at bounding box center [882, 424] width 1260 height 720
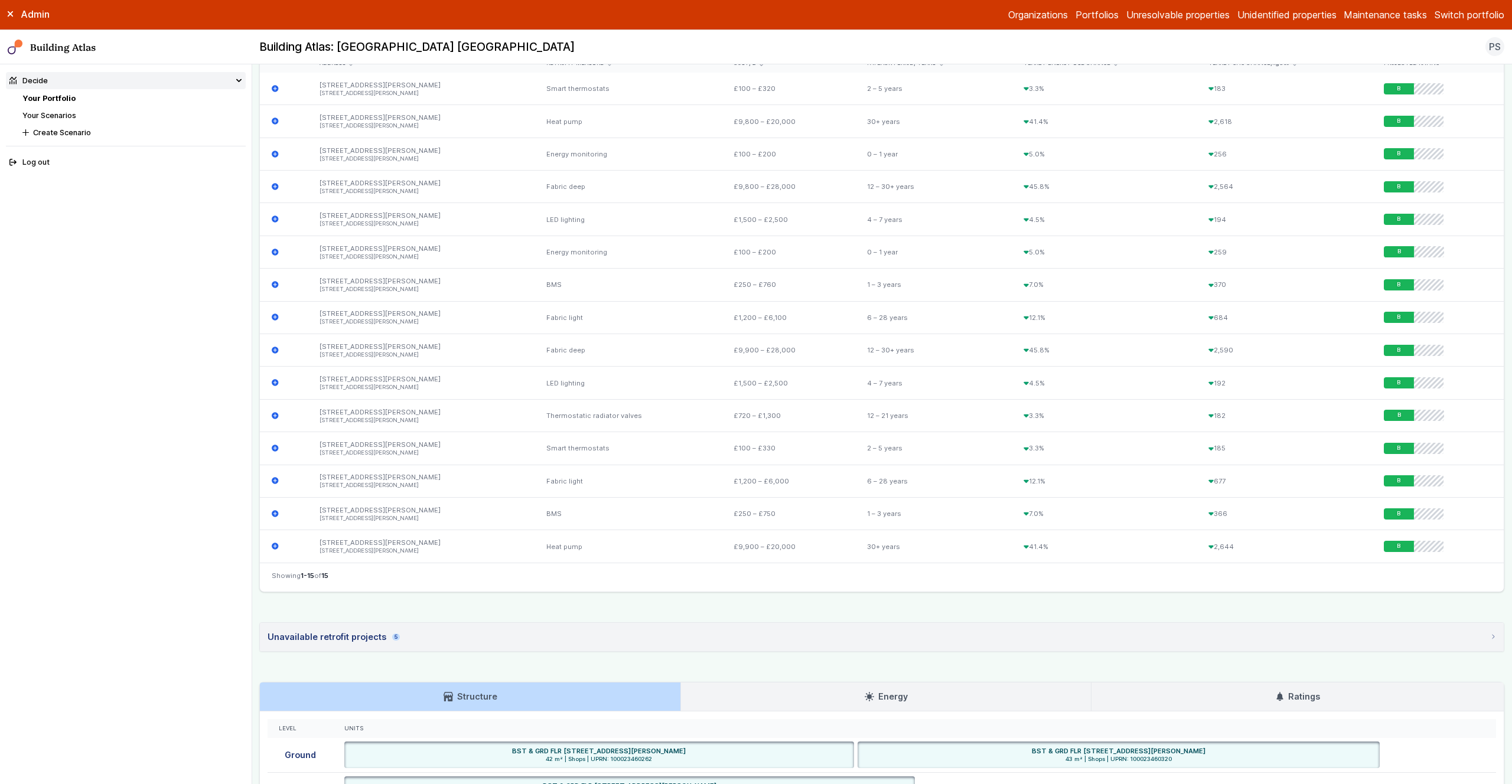
scroll to position [697, 0]
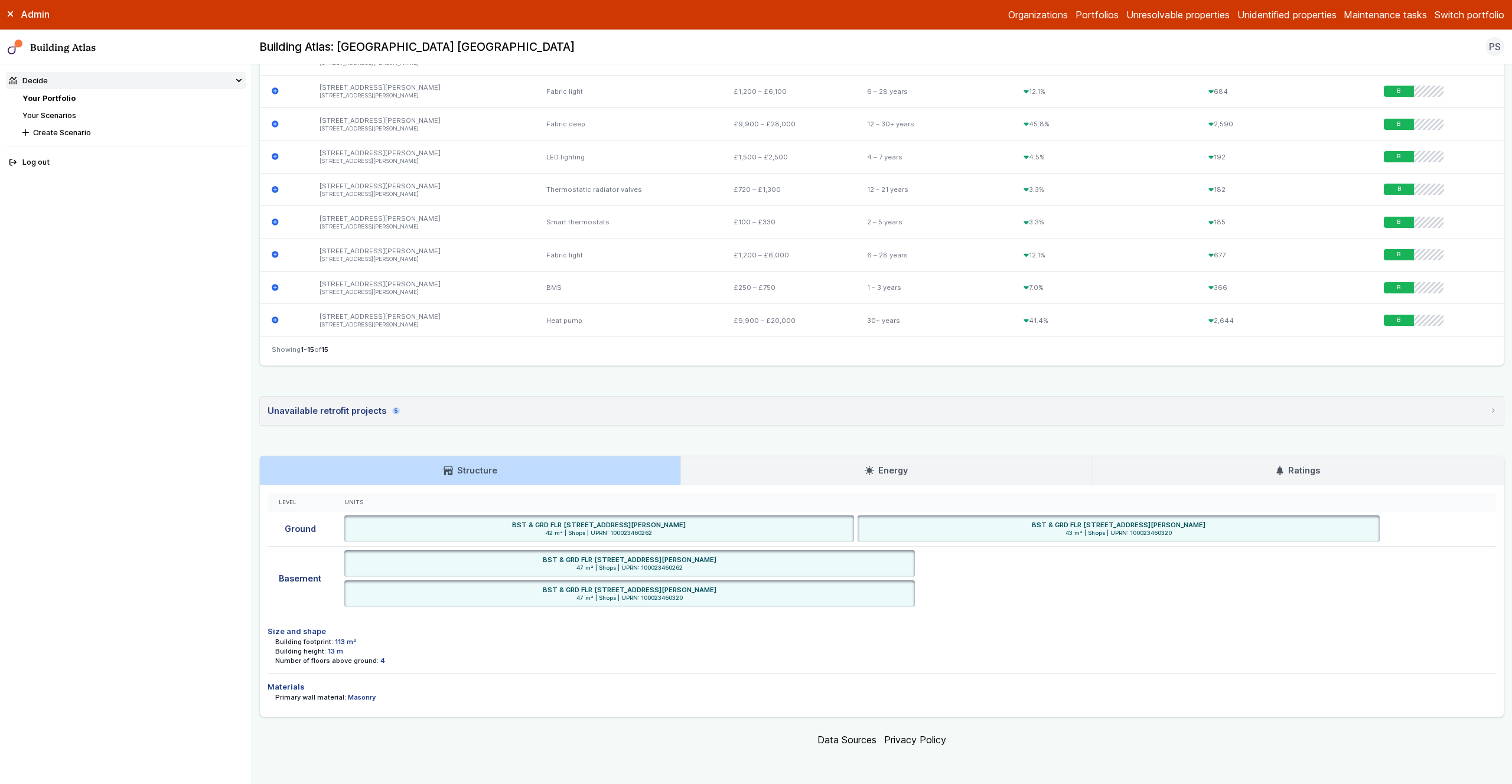
click at [937, 459] on link "Energy" at bounding box center [885, 470] width 410 height 28
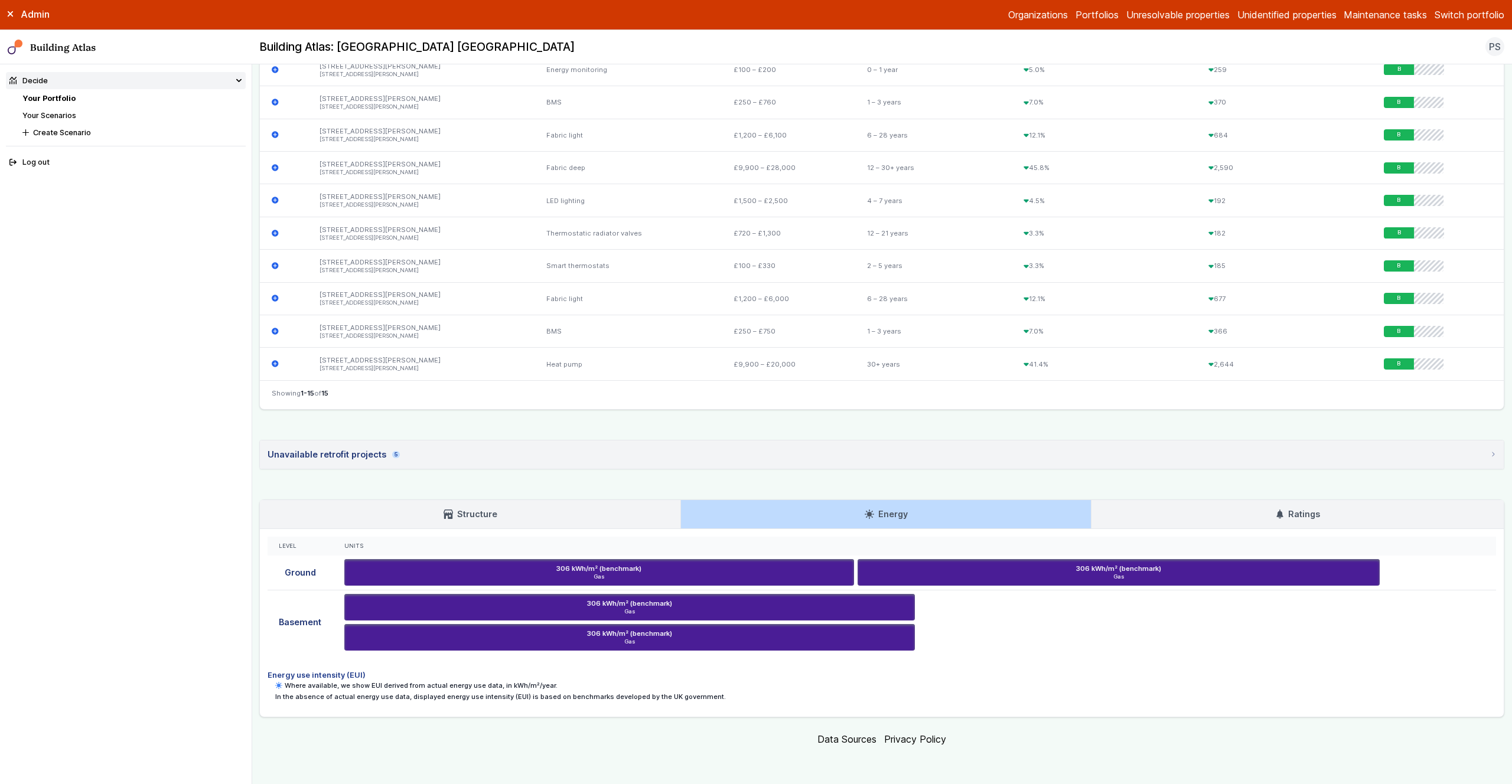
scroll to position [653, 0]
